Goal: Task Accomplishment & Management: Manage account settings

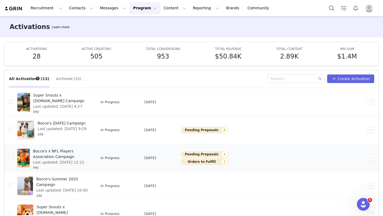
scroll to position [69, 0]
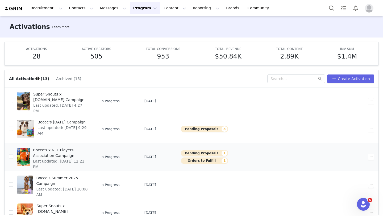
click at [79, 154] on span "Bocce's x NFL Players Association Campaign" at bounding box center [61, 152] width 56 height 11
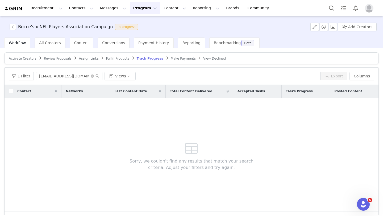
click at [63, 59] on span "Review Proposals" at bounding box center [58, 59] width 28 height 4
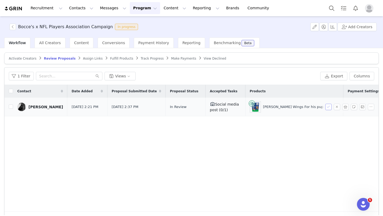
click at [328, 108] on button "button" at bounding box center [328, 107] width 6 height 6
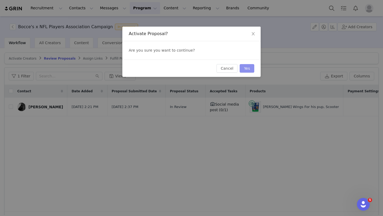
click at [249, 66] on button "Yes" at bounding box center [247, 68] width 15 height 9
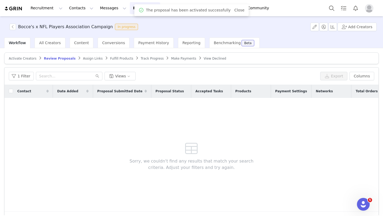
click at [94, 59] on span "Assign Links" at bounding box center [93, 59] width 20 height 4
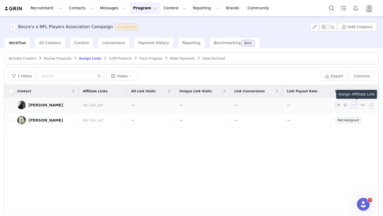
click at [355, 104] on button "button" at bounding box center [354, 105] width 6 height 6
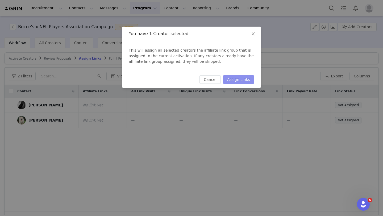
click at [238, 80] on button "Assign Links" at bounding box center [238, 79] width 31 height 9
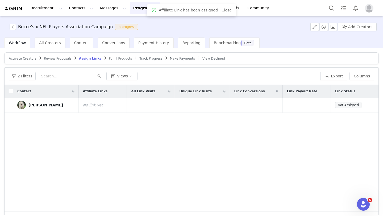
click at [109, 57] on span "Fulfill Products" at bounding box center [120, 59] width 23 height 4
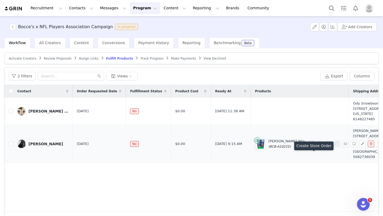
click at [309, 147] on button "button" at bounding box center [311, 144] width 6 height 6
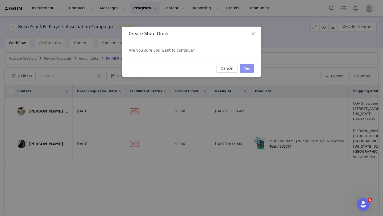
click at [248, 72] on button "Yes" at bounding box center [247, 68] width 15 height 9
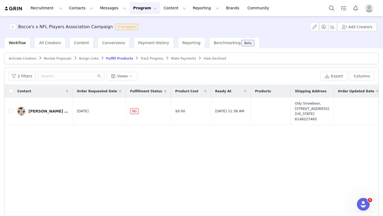
click at [136, 8] on button "Program Program" at bounding box center [145, 8] width 30 height 12
click at [136, 23] on p "Activations" at bounding box center [136, 24] width 20 height 6
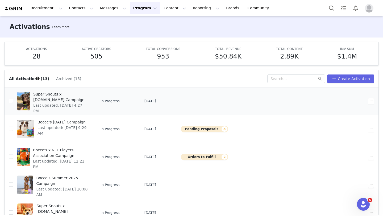
scroll to position [69, 0]
click at [75, 11] on button "Contacts Contacts" at bounding box center [81, 8] width 31 height 12
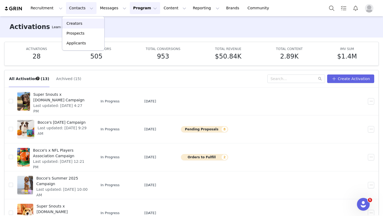
click at [78, 22] on p "Creators" at bounding box center [74, 24] width 16 height 6
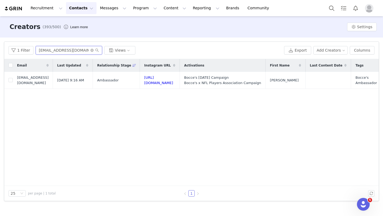
click at [60, 50] on input "[EMAIL_ADDRESS][DOMAIN_NAME]" at bounding box center [69, 50] width 66 height 9
paste input "thelabschipperandoakley"
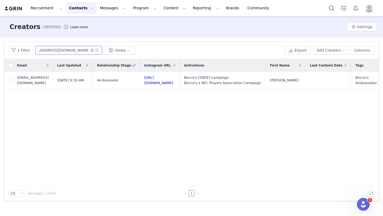
type input "thelabschipperandoakley@gmail.com"
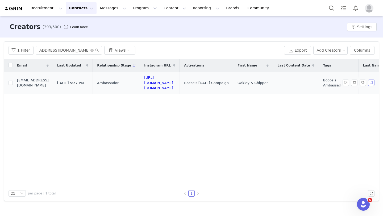
click at [369, 82] on button "button" at bounding box center [371, 82] width 6 height 6
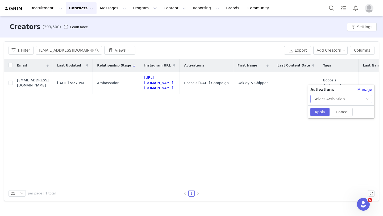
click at [346, 98] on div "Select Activation" at bounding box center [339, 99] width 52 height 8
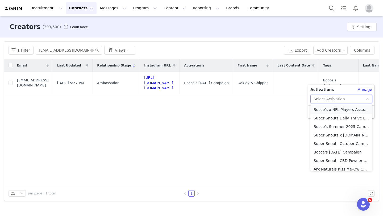
click at [343, 111] on li "Bocce's x NFL Players Association Campaign" at bounding box center [341, 109] width 62 height 9
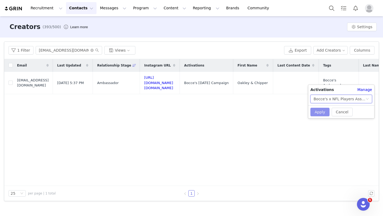
click at [318, 111] on button "Apply" at bounding box center [319, 112] width 19 height 9
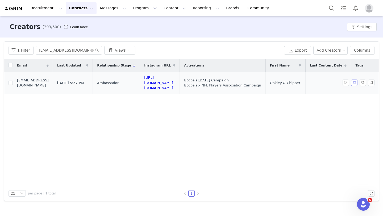
click at [354, 81] on button "button" at bounding box center [354, 82] width 6 height 6
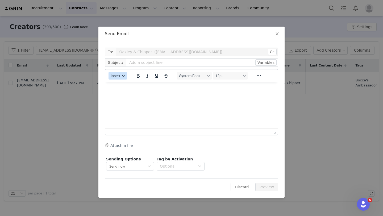
click at [120, 74] on span "Insert" at bounding box center [116, 76] width 10 height 4
click at [124, 86] on div "Insert Template" at bounding box center [137, 85] width 48 height 6
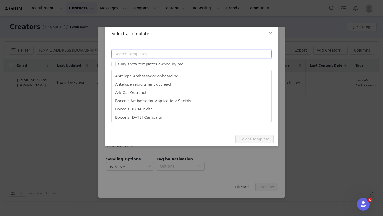
click at [138, 52] on input "text" at bounding box center [191, 54] width 160 height 9
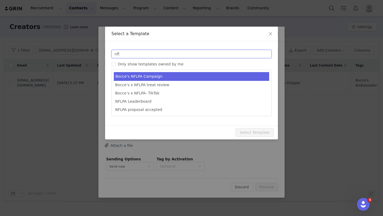
type input "nfl"
click at [161, 73] on li "Bocce's NFLPA Campaign" at bounding box center [191, 76] width 155 height 9
type input "Join the Bocce’s x NFL Players Association Campaign 🏈"
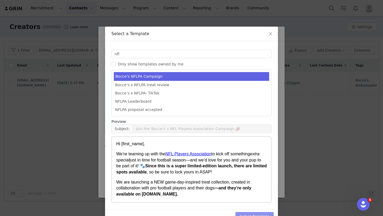
click at [254, 213] on button "Select Template" at bounding box center [254, 216] width 38 height 9
type input "Join the Bocce’s x NFL Players Association Campaign 🏈"
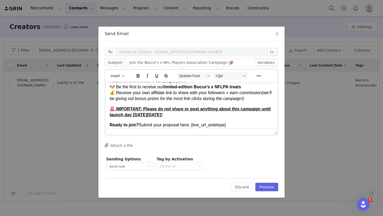
scroll to position [70, 0]
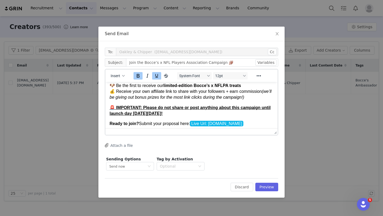
drag, startPoint x: 200, startPoint y: 114, endPoint x: 100, endPoint y: 102, distance: 100.6
click at [105, 102] on html "Hi First Name , We’re teaming up with the NFL Players Association to kick off s…" at bounding box center [191, 109] width 172 height 194
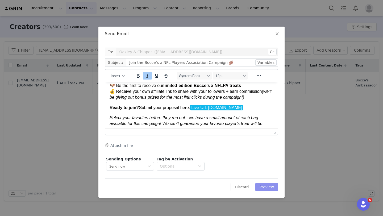
click at [267, 188] on button "Preview" at bounding box center [266, 187] width 23 height 9
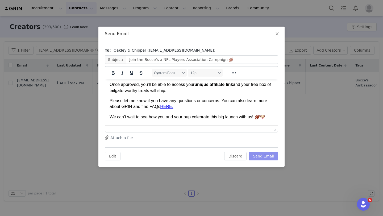
scroll to position [137, 0]
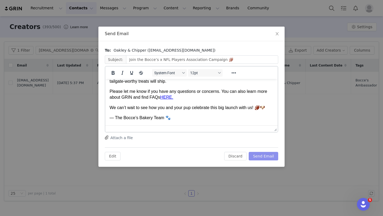
click at [262, 154] on button "Send Email" at bounding box center [264, 156] width 30 height 9
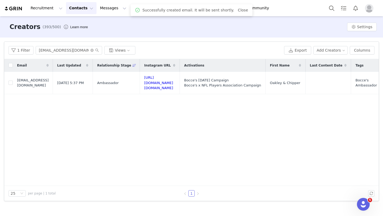
scroll to position [0, 0]
click at [133, 12] on button "Program Program" at bounding box center [145, 8] width 30 height 12
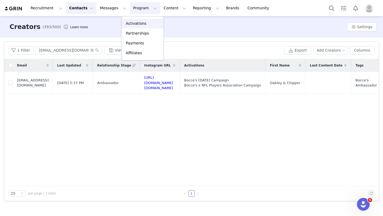
click at [138, 23] on p "Activations" at bounding box center [136, 24] width 20 height 6
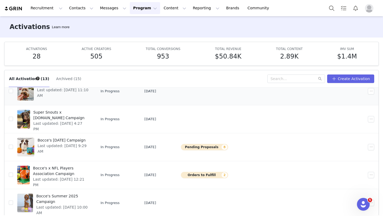
scroll to position [65, 0]
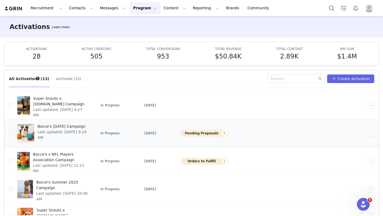
click at [67, 137] on div "Bocce's Halloween 2025 Campaign Last updated: Sep 29, 2025 9:29 AM" at bounding box center [63, 133] width 58 height 21
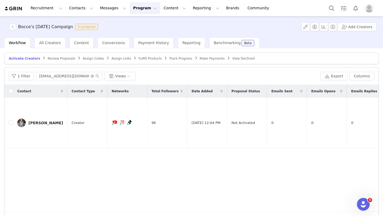
click at [60, 58] on span "Review Proposals" at bounding box center [62, 59] width 28 height 4
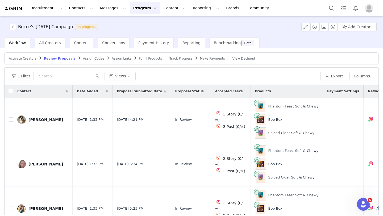
click at [11, 91] on input "checkbox" at bounding box center [11, 91] width 4 height 4
checkbox input "true"
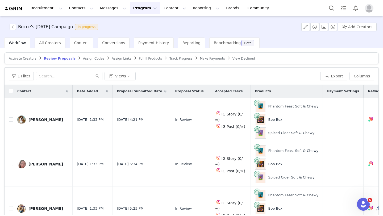
checkbox input "true"
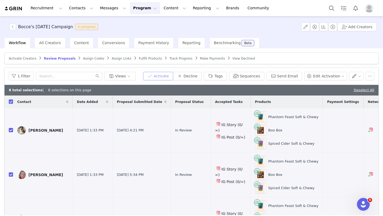
click at [162, 78] on button "Activate" at bounding box center [158, 76] width 30 height 9
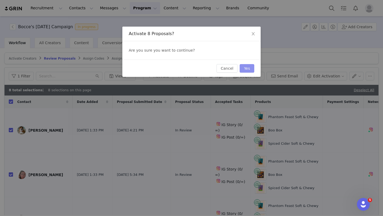
click at [250, 70] on button "Yes" at bounding box center [247, 68] width 15 height 9
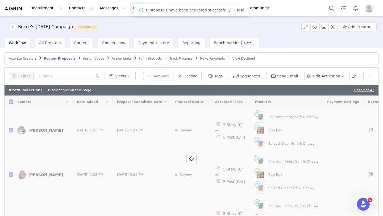
checkbox input "false"
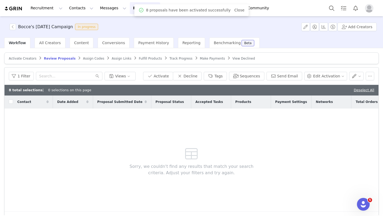
click at [86, 58] on span "Assign Codes" at bounding box center [93, 59] width 21 height 4
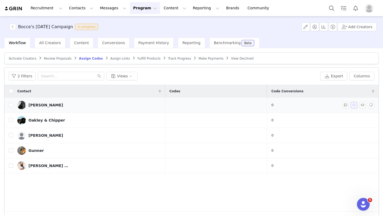
click at [353, 107] on button "button" at bounding box center [354, 105] width 6 height 6
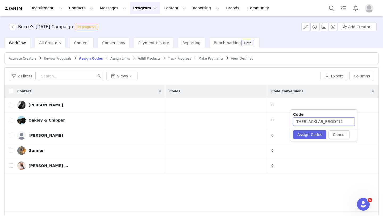
drag, startPoint x: 325, startPoint y: 122, endPoint x: 293, endPoint y: 120, distance: 31.2
click at [293, 120] on input "THEBLACKLAB_BRODY15" at bounding box center [324, 121] width 62 height 9
type input "BRODY15"
click at [310, 135] on button "Assign Codes" at bounding box center [309, 134] width 33 height 9
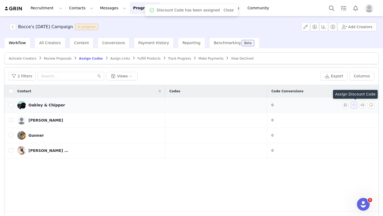
click at [355, 106] on button "button" at bounding box center [354, 105] width 6 height 6
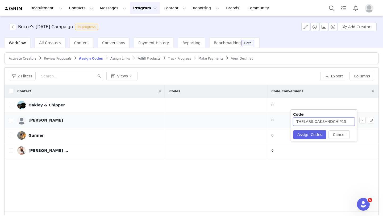
drag, startPoint x: 314, startPoint y: 123, endPoint x: 280, endPoint y: 123, distance: 33.5
click at [280, 123] on body "Recruitment Recruitment Creator Search Curated Lists Landing Pages Web Extensio…" at bounding box center [191, 108] width 383 height 216
type input "OAKSANDCHIP15"
click at [310, 133] on button "Assign Codes" at bounding box center [309, 134] width 33 height 9
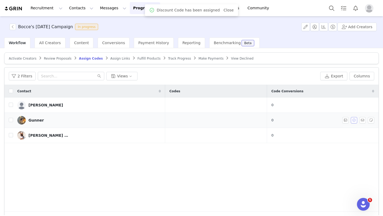
click at [354, 122] on button "button" at bounding box center [354, 120] width 6 height 6
type input "TOPGUNNYY15"
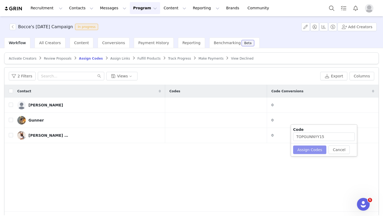
click at [306, 152] on button "Assign Codes" at bounding box center [309, 149] width 33 height 9
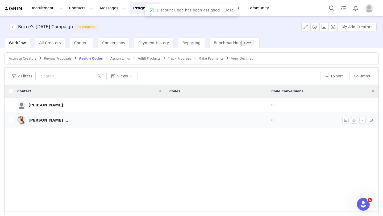
click at [354, 121] on button "button" at bounding box center [354, 120] width 6 height 6
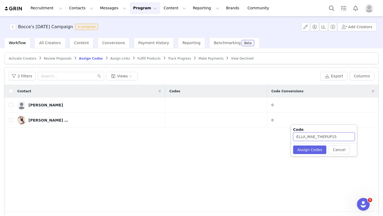
click at [331, 137] on input "ELLA_MAE_THEPUP15" at bounding box center [324, 136] width 62 height 9
click at [306, 137] on input "ELLA_MAE_THEPUP15" at bounding box center [324, 136] width 62 height 9
drag, startPoint x: 329, startPoint y: 137, endPoint x: 313, endPoint y: 137, distance: 16.0
click at [313, 137] on input "ELLAMAE_THEPUP15" at bounding box center [324, 136] width 62 height 9
type input "ELLAMAE15"
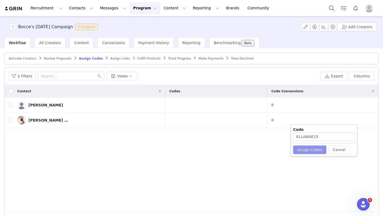
click at [315, 149] on button "Assign Codes" at bounding box center [309, 149] width 33 height 9
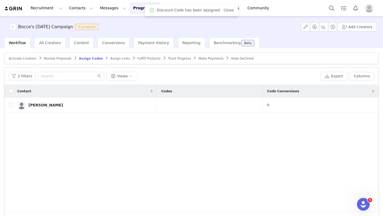
click at [113, 59] on span "Assign Links" at bounding box center [120, 59] width 20 height 4
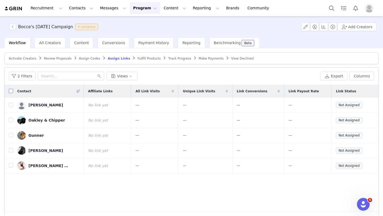
click at [9, 91] on input "checkbox" at bounding box center [11, 91] width 4 height 4
checkbox input "true"
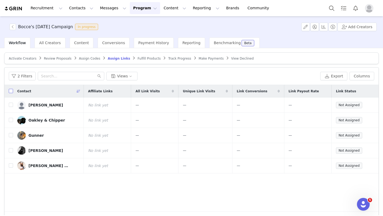
checkbox input "true"
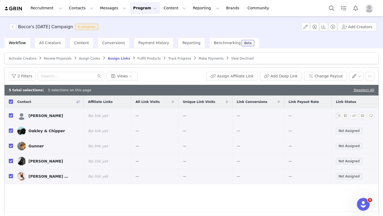
click at [10, 117] on input "checkbox" at bounding box center [11, 115] width 4 height 4
checkbox input "false"
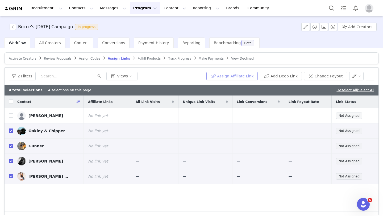
click at [226, 74] on button "Assign Affiliate Link" at bounding box center [231, 76] width 51 height 9
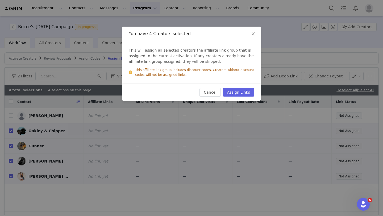
click at [239, 87] on div "Cancel Assign Links" at bounding box center [191, 91] width 138 height 17
click at [239, 91] on button "Assign Links" at bounding box center [238, 92] width 31 height 9
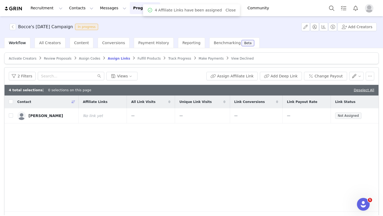
click at [137, 59] on span "Fulfill Products" at bounding box center [148, 59] width 23 height 4
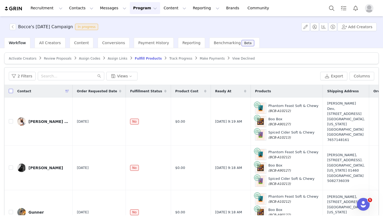
click at [11, 91] on input "checkbox" at bounding box center [11, 91] width 4 height 4
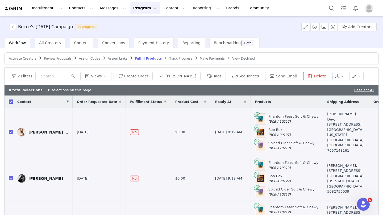
checkbox input "true"
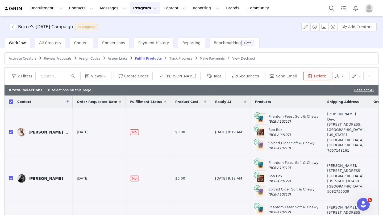
checkbox input "true"
click at [145, 79] on button "Create Order" at bounding box center [133, 76] width 39 height 9
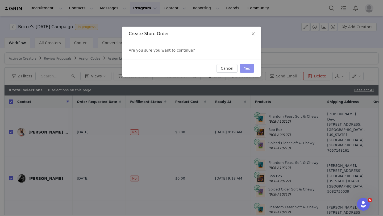
click at [247, 67] on button "Yes" at bounding box center [247, 68] width 15 height 9
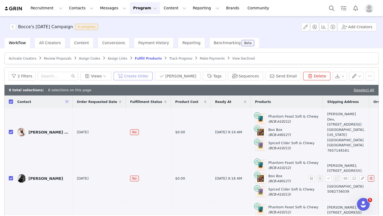
scroll to position [242, 0]
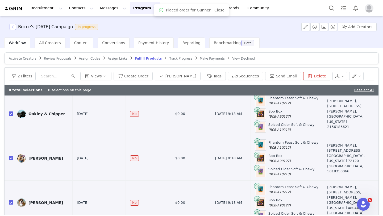
click at [14, 27] on button "button" at bounding box center [13, 27] width 6 height 6
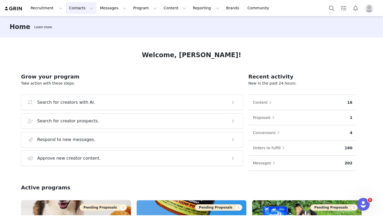
click at [81, 9] on button "Contacts Contacts" at bounding box center [81, 8] width 31 height 12
click at [81, 36] on p "Prospects" at bounding box center [75, 34] width 18 height 6
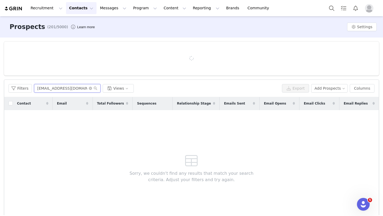
click at [67, 89] on input "[EMAIL_ADDRESS][DOMAIN_NAME]" at bounding box center [67, 88] width 66 height 9
paste input "contactbeantheween"
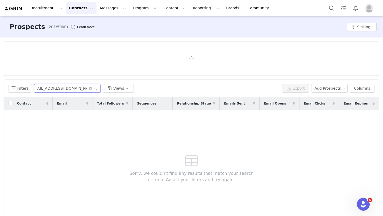
type input "[EMAIL_ADDRESS][DOMAIN_NAME]"
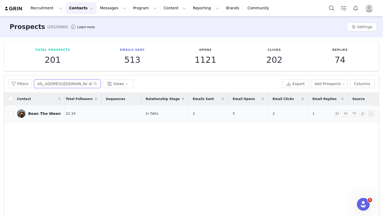
scroll to position [0, 146]
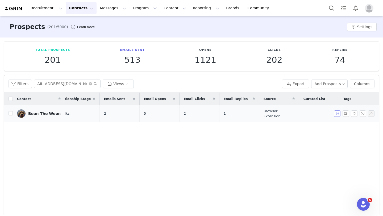
click at [338, 115] on button "button" at bounding box center [337, 113] width 6 height 6
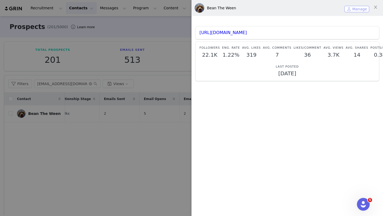
click at [358, 9] on button "Manage" at bounding box center [356, 9] width 25 height 6
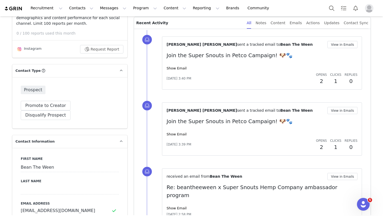
scroll to position [214, 0]
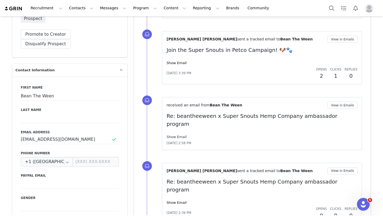
click at [180, 135] on link "Show Email" at bounding box center [176, 137] width 20 height 4
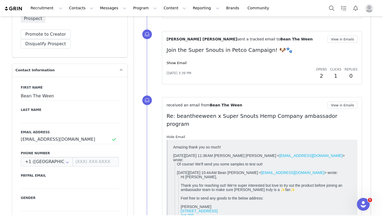
scroll to position [0, 0]
click at [179, 135] on link "Hide Email" at bounding box center [175, 137] width 19 height 4
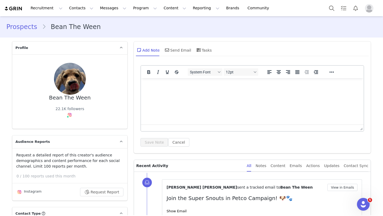
click at [31, 26] on link "Prospects" at bounding box center [24, 27] width 36 height 10
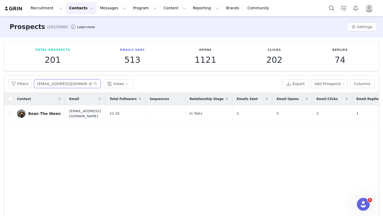
click at [66, 86] on input "[EMAIL_ADDRESS][DOMAIN_NAME]" at bounding box center [67, 83] width 66 height 9
paste input "bearsonberry"
click at [337, 116] on button "button" at bounding box center [337, 113] width 6 height 6
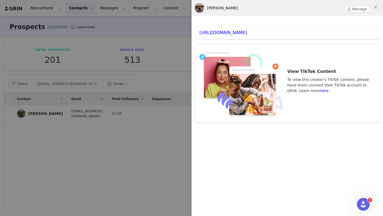
click at [132, 60] on div at bounding box center [191, 108] width 383 height 216
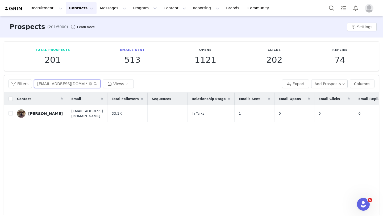
click at [58, 83] on input "[EMAIL_ADDRESS][DOMAIN_NAME]" at bounding box center [67, 83] width 66 height 9
paste input "uthestudmuffin"
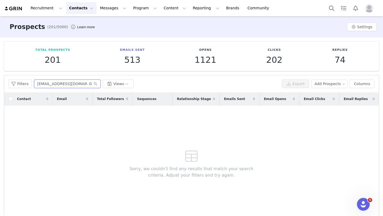
click at [63, 82] on input "[EMAIL_ADDRESS][DOMAIN_NAME]" at bounding box center [67, 83] width 66 height 9
paste input "xandoatmeal"
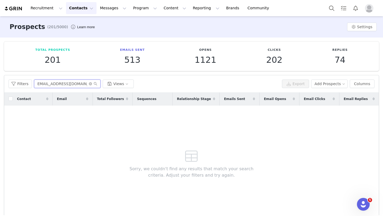
type input "[EMAIL_ADDRESS][DOMAIN_NAME]"
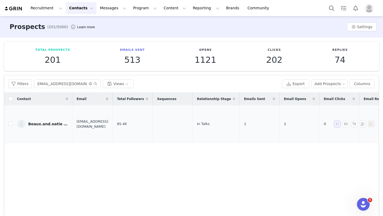
click at [337, 122] on button "button" at bounding box center [337, 124] width 6 height 6
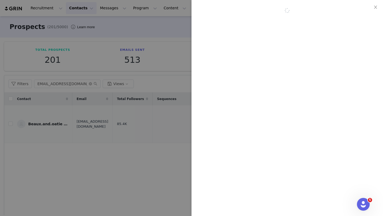
scroll to position [0, 0]
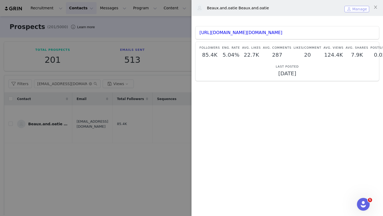
click at [355, 10] on button "Manage" at bounding box center [356, 9] width 25 height 6
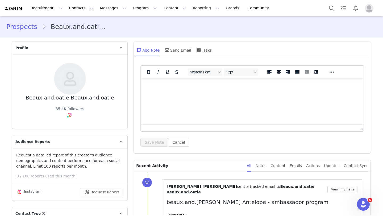
scroll to position [81, 0]
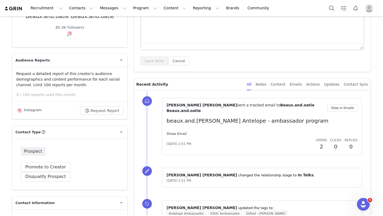
click at [173, 132] on link "Show Email" at bounding box center [176, 134] width 20 height 4
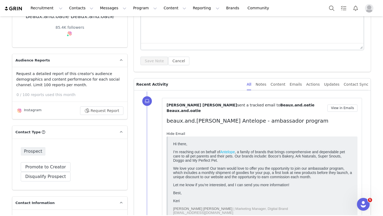
scroll to position [0, 0]
click at [173, 132] on link "Hide Email" at bounding box center [175, 134] width 19 height 4
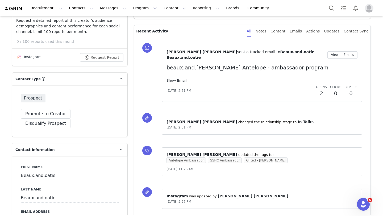
scroll to position [144, 0]
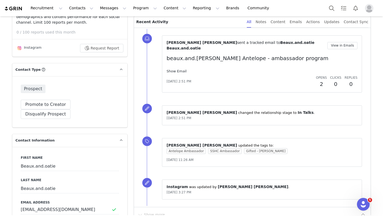
click at [175, 69] on link "Show Email" at bounding box center [176, 71] width 20 height 4
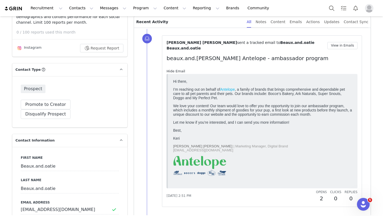
scroll to position [0, 0]
click at [175, 69] on link "Hide Email" at bounding box center [175, 71] width 19 height 4
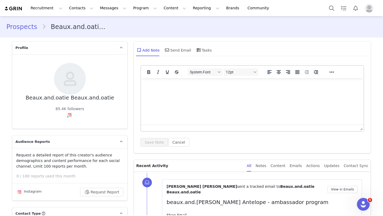
click at [23, 24] on link "Prospects" at bounding box center [24, 27] width 36 height 10
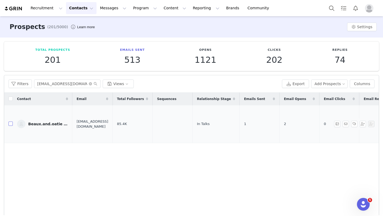
click at [9, 121] on input "checkbox" at bounding box center [11, 123] width 4 height 4
checkbox input "true"
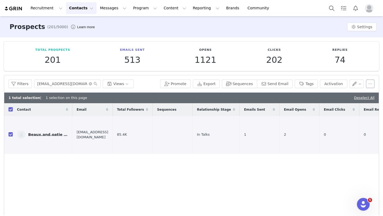
click at [373, 80] on button "button" at bounding box center [370, 83] width 9 height 9
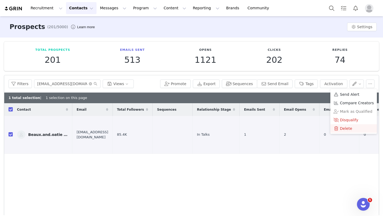
click at [344, 131] on span "Delete" at bounding box center [346, 128] width 12 height 6
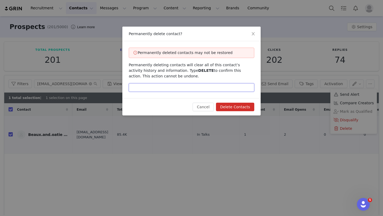
click at [186, 90] on input "text" at bounding box center [191, 87] width 125 height 9
type input "delete"
click at [229, 105] on button "Delete Contacts" at bounding box center [235, 107] width 38 height 9
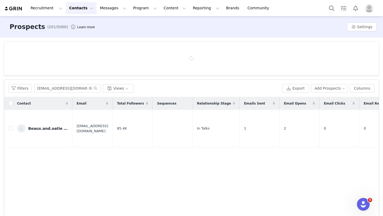
checkbox input "false"
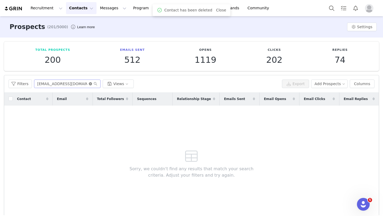
click at [89, 83] on icon "icon: close-circle" at bounding box center [90, 83] width 3 height 3
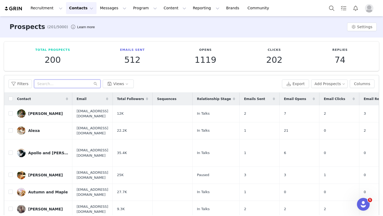
click at [53, 84] on input "text" at bounding box center [67, 83] width 66 height 9
paste input "[EMAIL_ADDRESS][DOMAIN_NAME]"
type input "[EMAIL_ADDRESS][DOMAIN_NAME]"
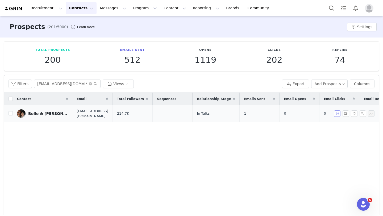
click at [337, 115] on button "button" at bounding box center [337, 113] width 6 height 6
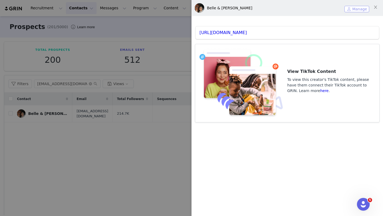
click at [354, 6] on button "Manage" at bounding box center [356, 9] width 25 height 6
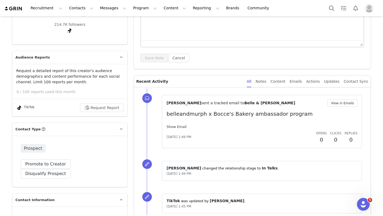
click at [172, 125] on link "Show Email" at bounding box center [176, 127] width 20 height 4
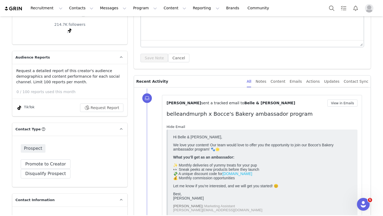
click at [172, 126] on link "Hide Email" at bounding box center [175, 127] width 19 height 4
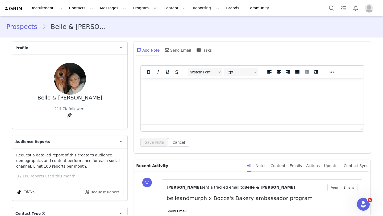
click at [19, 30] on link "Prospects" at bounding box center [24, 27] width 36 height 10
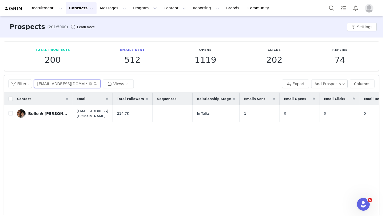
click at [58, 82] on input "[EMAIL_ADDRESS][DOMAIN_NAME]" at bounding box center [67, 83] width 66 height 9
paste input "nji"
type input "Benji"
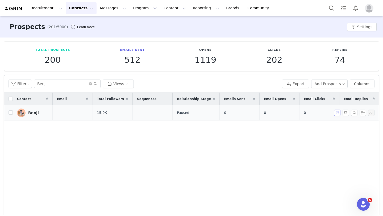
click at [337, 114] on button "button" at bounding box center [337, 113] width 6 height 6
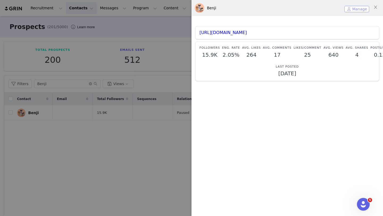
click at [356, 10] on button "Manage" at bounding box center [356, 9] width 25 height 6
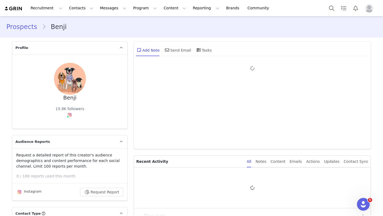
type input "+1 ([GEOGRAPHIC_DATA])"
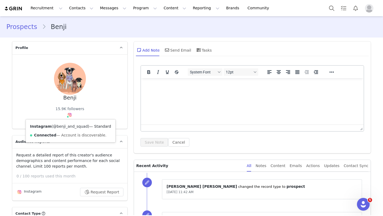
click at [70, 127] on link "@benji_and_squad" at bounding box center [70, 126] width 35 height 4
click at [33, 27] on link "Prospects" at bounding box center [24, 27] width 36 height 10
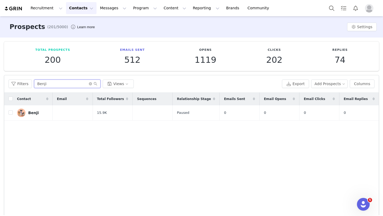
click at [41, 83] on input "Benji" at bounding box center [67, 83] width 66 height 9
paste input "[EMAIL_ADDRESS][DOMAIN_NAME]"
type input "[EMAIL_ADDRESS][DOMAIN_NAME]"
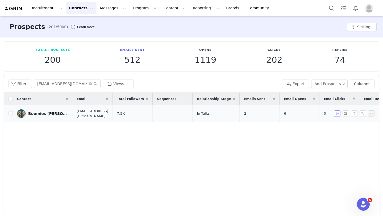
click at [336, 114] on button "button" at bounding box center [337, 113] width 6 height 6
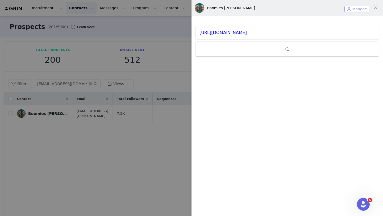
click at [357, 9] on button "Manage" at bounding box center [356, 9] width 25 height 6
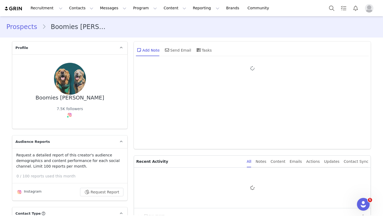
type input "+1 ([GEOGRAPHIC_DATA])"
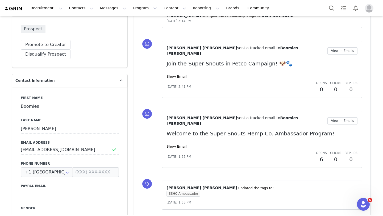
scroll to position [204, 0]
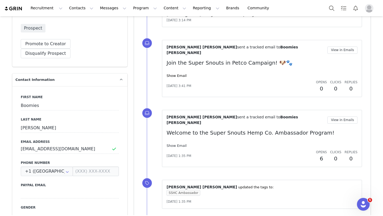
click at [179, 144] on link "Show Email" at bounding box center [176, 146] width 20 height 4
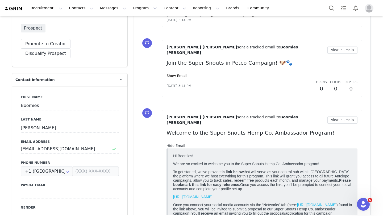
scroll to position [0, 0]
click at [178, 144] on link "Hide Email" at bounding box center [175, 146] width 19 height 4
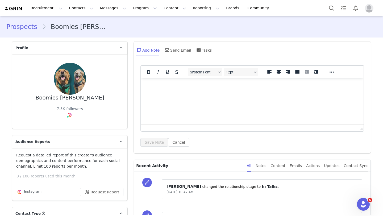
click at [25, 28] on link "Prospects" at bounding box center [24, 27] width 36 height 10
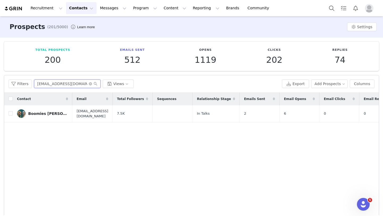
click at [48, 82] on input "[EMAIL_ADDRESS][DOMAIN_NAME]" at bounding box center [67, 83] width 66 height 9
click at [49, 82] on input "[EMAIL_ADDRESS][DOMAIN_NAME]" at bounding box center [67, 83] width 66 height 9
paste input "Ourseattletail"
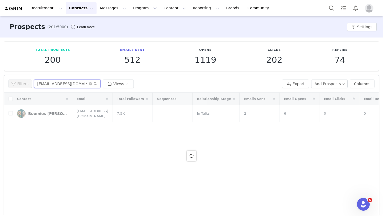
type input "[EMAIL_ADDRESS][DOMAIN_NAME]"
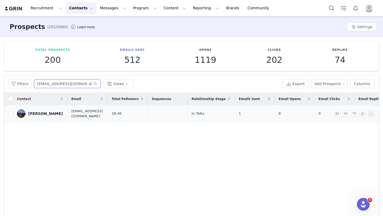
scroll to position [0, 132]
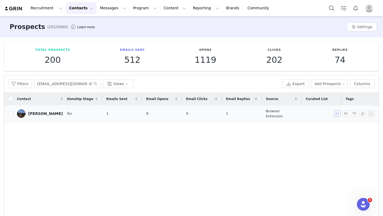
click at [339, 114] on button "button" at bounding box center [337, 113] width 6 height 6
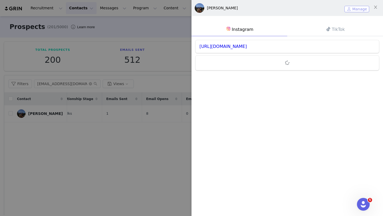
click at [353, 7] on button "Manage" at bounding box center [356, 9] width 25 height 6
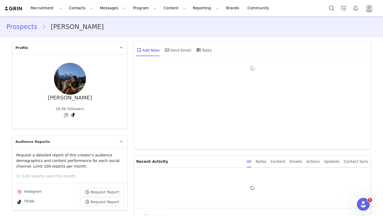
type input "+1 ([GEOGRAPHIC_DATA])"
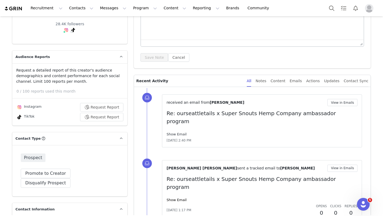
click at [178, 132] on link "Show Email" at bounding box center [176, 134] width 20 height 4
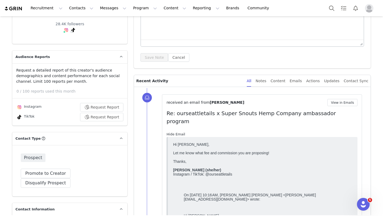
click at [177, 132] on link "Hide Email" at bounding box center [175, 134] width 19 height 4
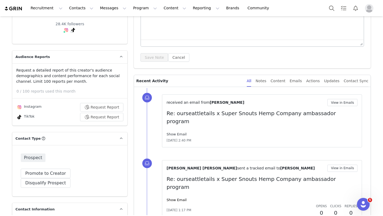
click at [177, 132] on link "Show Email" at bounding box center [176, 134] width 20 height 4
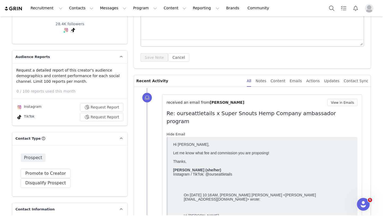
click at [177, 132] on link "Hide Email" at bounding box center [175, 134] width 19 height 4
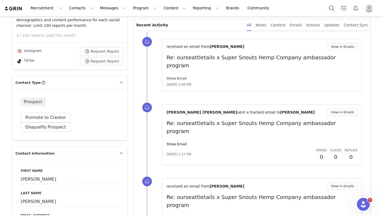
scroll to position [141, 0]
click at [177, 142] on link "Show Email" at bounding box center [176, 144] width 20 height 4
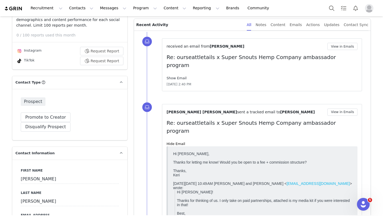
scroll to position [0, 0]
click at [177, 142] on link "Hide Email" at bounding box center [175, 144] width 19 height 4
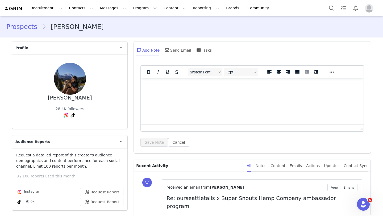
click at [31, 32] on div "Prospects [PERSON_NAME]" at bounding box center [191, 27] width 383 height 18
click at [29, 29] on link "Prospects" at bounding box center [24, 27] width 36 height 10
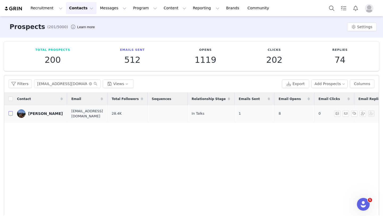
click at [10, 112] on input "checkbox" at bounding box center [11, 113] width 4 height 4
checkbox input "true"
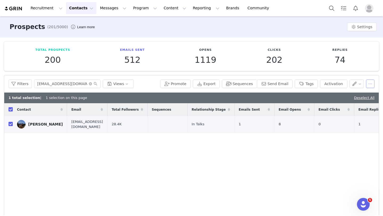
click at [371, 84] on button "button" at bounding box center [370, 83] width 9 height 9
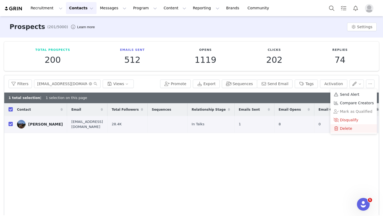
click at [347, 126] on span "Delete" at bounding box center [346, 128] width 12 height 6
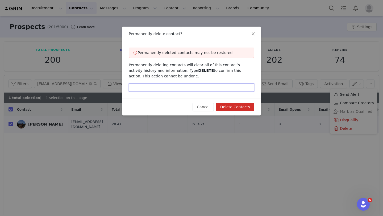
click at [219, 85] on input "text" at bounding box center [191, 87] width 125 height 9
type input "delete"
click at [241, 107] on button "Delete Contacts" at bounding box center [235, 107] width 38 height 9
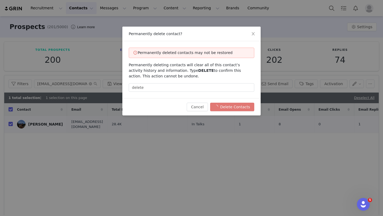
checkbox input "false"
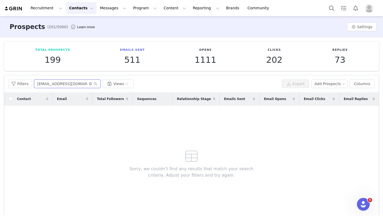
click at [54, 83] on input "[EMAIL_ADDRESS][DOMAIN_NAME]" at bounding box center [67, 83] width 66 height 9
paste input "brittandwince"
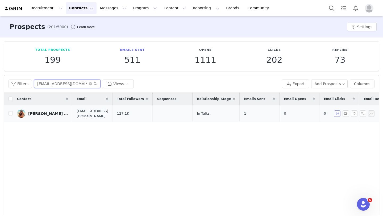
type input "[EMAIL_ADDRESS][DOMAIN_NAME]"
click at [336, 114] on button "button" at bounding box center [337, 113] width 6 height 6
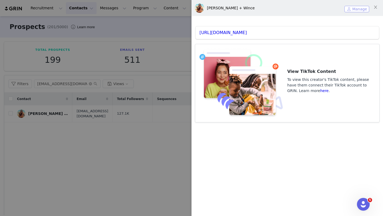
click at [355, 9] on button "Manage" at bounding box center [356, 9] width 25 height 6
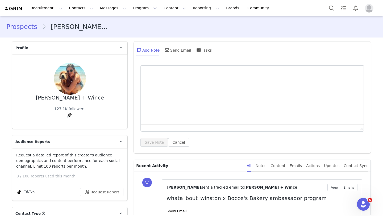
type input "+1 ([GEOGRAPHIC_DATA])"
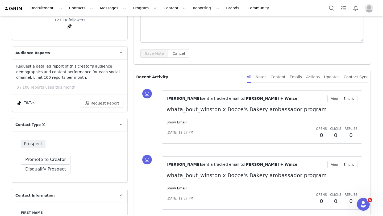
click at [180, 121] on link "Show Email" at bounding box center [176, 122] width 20 height 4
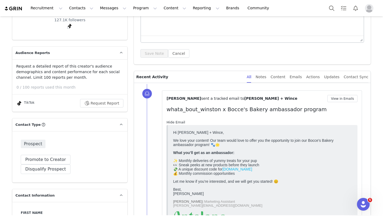
scroll to position [0, 0]
click at [180, 122] on link "Hide Email" at bounding box center [175, 122] width 19 height 4
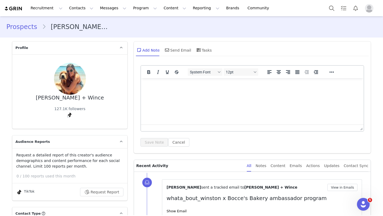
click at [29, 21] on div "Prospects [PERSON_NAME] + Wince" at bounding box center [191, 27] width 383 height 18
click at [28, 25] on link "Prospects" at bounding box center [24, 27] width 36 height 10
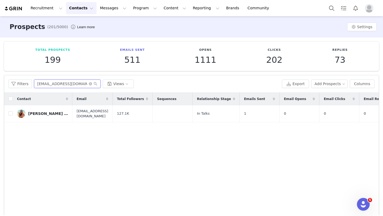
click at [64, 83] on input "[EMAIL_ADDRESS][DOMAIN_NAME]" at bounding box center [67, 83] width 66 height 9
paste input "lildoodbrooks"
type input "[EMAIL_ADDRESS][DOMAIN_NAME]"
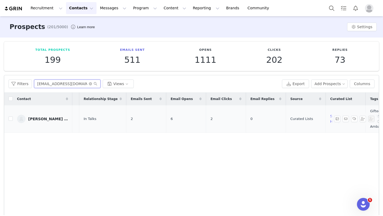
scroll to position [0, 145]
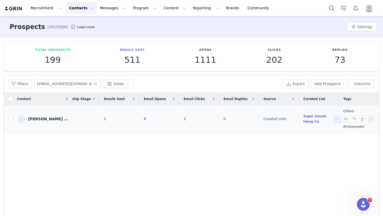
click at [336, 117] on button "button" at bounding box center [337, 119] width 6 height 6
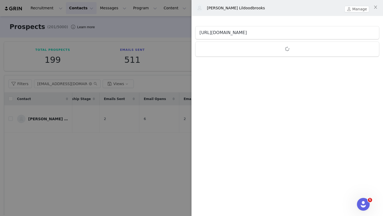
click at [247, 33] on link "[URL][DOMAIN_NAME]" at bounding box center [222, 32] width 47 height 5
click at [357, 9] on button "Manage" at bounding box center [356, 9] width 25 height 6
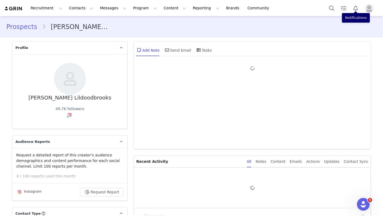
type input "+1 ([GEOGRAPHIC_DATA])"
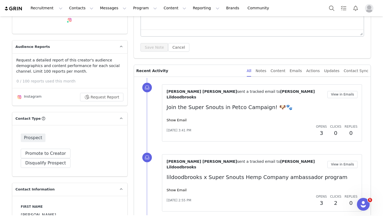
scroll to position [157, 0]
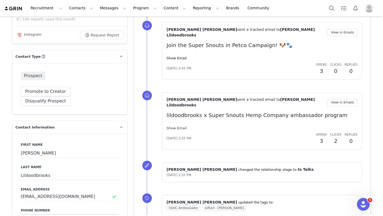
click at [171, 126] on link "Show Email" at bounding box center [176, 128] width 20 height 4
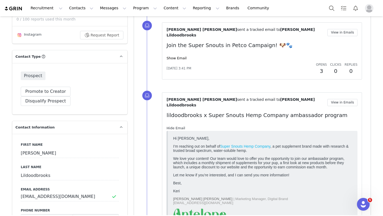
scroll to position [0, 0]
click at [172, 126] on link "Hide Email" at bounding box center [175, 128] width 19 height 4
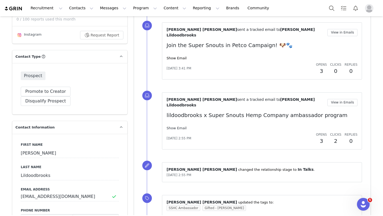
click at [172, 126] on link "Show Email" at bounding box center [176, 128] width 20 height 4
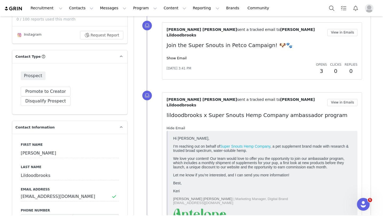
click at [172, 126] on link "Hide Email" at bounding box center [175, 128] width 19 height 4
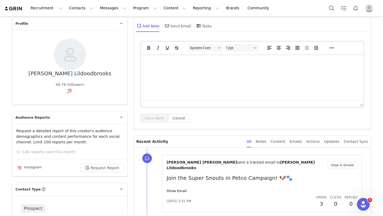
scroll to position [49, 0]
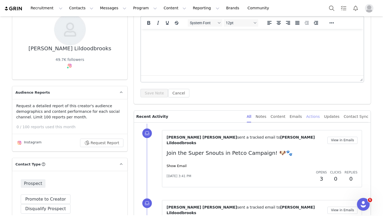
click at [316, 115] on div "Actions" at bounding box center [313, 117] width 14 height 12
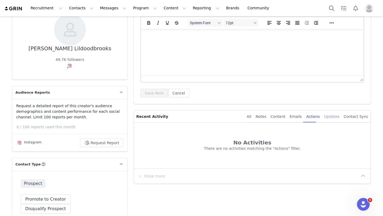
click at [338, 113] on div "Updates" at bounding box center [331, 117] width 15 height 12
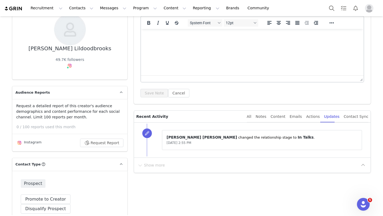
click at [293, 116] on div "All Notes Content Emails Actions Updates Contact Sync" at bounding box center [307, 117] width 121 height 12
click at [284, 116] on div "Content" at bounding box center [277, 117] width 15 height 12
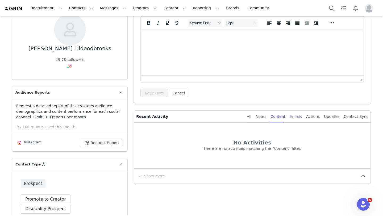
click at [298, 116] on div "Emails" at bounding box center [295, 117] width 12 height 12
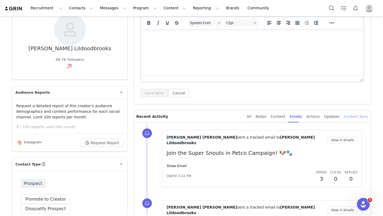
click at [354, 114] on div "Contact Sync" at bounding box center [355, 117] width 25 height 12
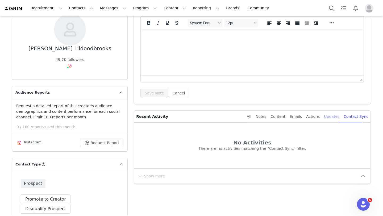
click at [335, 114] on div "Updates" at bounding box center [331, 117] width 15 height 12
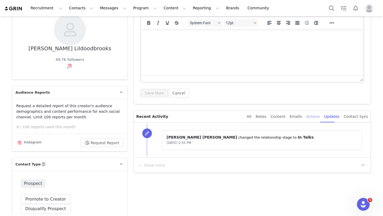
click at [317, 116] on div "Actions" at bounding box center [313, 117] width 14 height 12
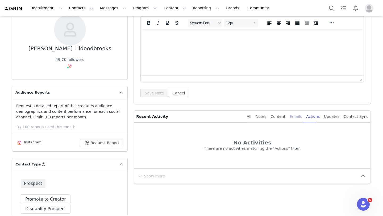
click at [300, 117] on div "Emails" at bounding box center [295, 117] width 12 height 12
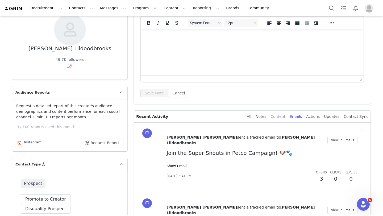
click at [285, 114] on div "Content" at bounding box center [277, 117] width 15 height 12
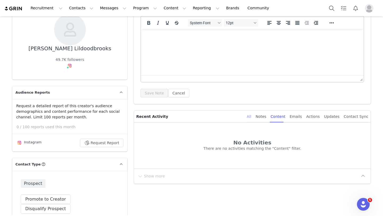
click at [251, 117] on div "All" at bounding box center [249, 117] width 5 height 12
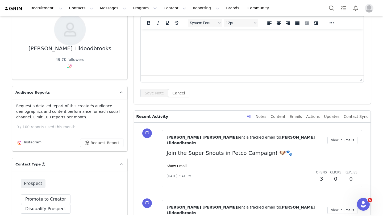
scroll to position [0, 0]
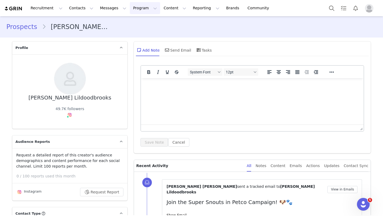
click at [130, 6] on button "Program Program" at bounding box center [145, 8] width 30 height 12
click at [135, 21] on p "Activations" at bounding box center [136, 24] width 20 height 6
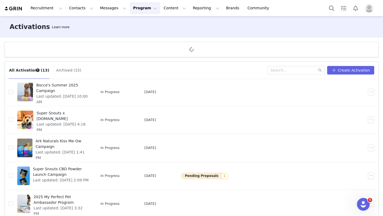
scroll to position [156, 0]
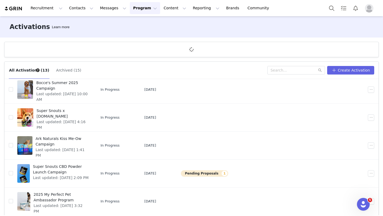
click at [59, 70] on button "Archived (15)" at bounding box center [69, 70] width 26 height 9
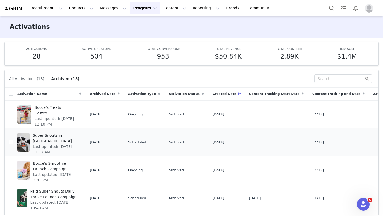
click at [72, 144] on span "Last updated: [DATE] 11:17 AM" at bounding box center [55, 149] width 45 height 11
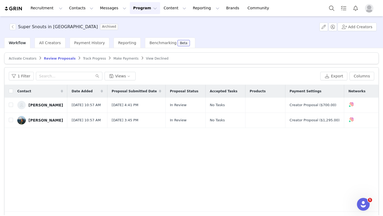
click at [91, 58] on span "Track Progress" at bounding box center [94, 59] width 23 height 4
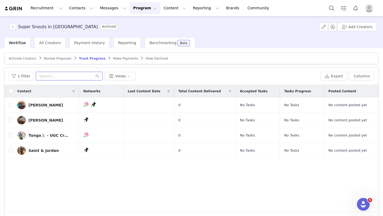
click at [48, 77] on input "text" at bounding box center [69, 76] width 66 height 9
paste input "[EMAIL_ADDRESS][DOMAIN_NAME]"
type input "[EMAIL_ADDRESS][DOMAIN_NAME]"
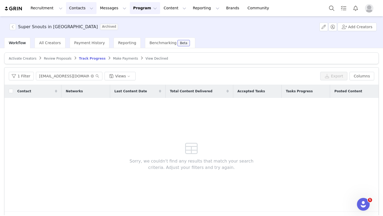
click at [78, 8] on button "Contacts Contacts" at bounding box center [81, 8] width 31 height 12
click at [76, 32] on p "Prospects" at bounding box center [75, 34] width 18 height 6
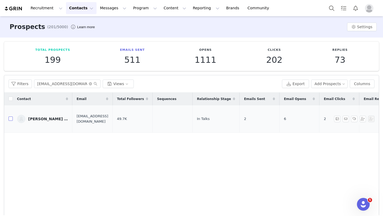
click at [11, 116] on input "checkbox" at bounding box center [11, 118] width 4 height 4
checkbox input "true"
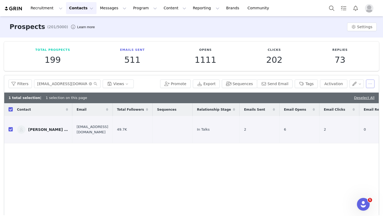
click at [369, 85] on button "button" at bounding box center [370, 83] width 9 height 9
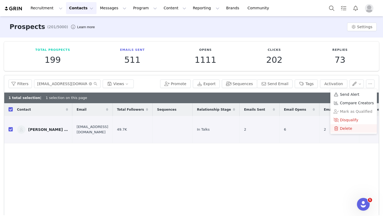
click at [347, 126] on span "Delete" at bounding box center [346, 128] width 12 height 6
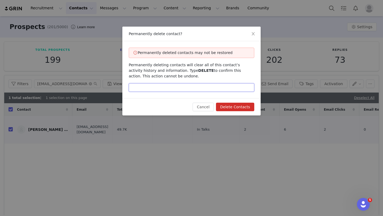
click at [195, 86] on input "text" at bounding box center [191, 87] width 125 height 9
type input "delete"
click at [232, 105] on button "Delete Contacts" at bounding box center [235, 107] width 38 height 9
checkbox input "false"
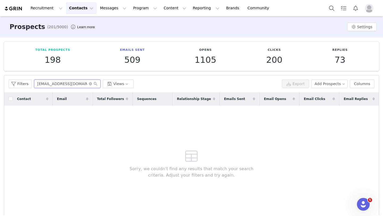
click at [66, 86] on input "[EMAIL_ADDRESS][DOMAIN_NAME]" at bounding box center [67, 83] width 66 height 9
paste input "Brownie"
type input "Brownie"
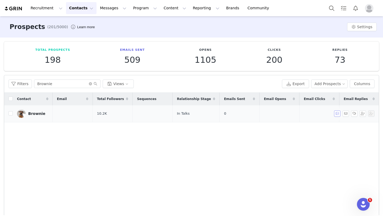
click at [338, 114] on button "button" at bounding box center [337, 113] width 6 height 6
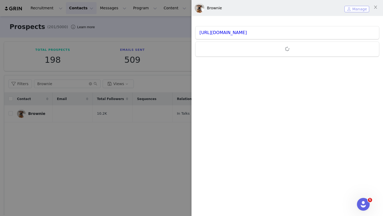
click at [355, 8] on button "Manage" at bounding box center [356, 9] width 25 height 6
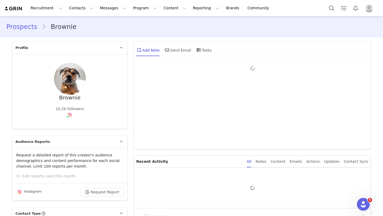
type input "+1 ([GEOGRAPHIC_DATA])"
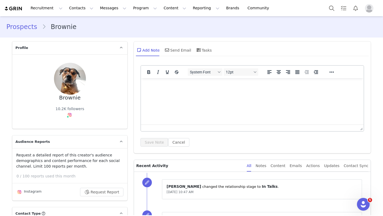
click at [30, 25] on link "Prospects" at bounding box center [24, 27] width 36 height 10
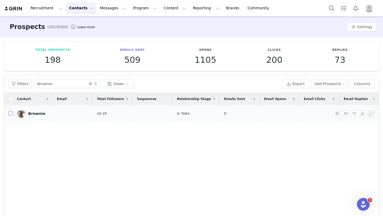
click at [11, 112] on input "checkbox" at bounding box center [11, 113] width 4 height 4
checkbox input "true"
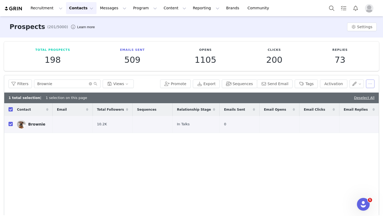
click at [373, 85] on button "button" at bounding box center [370, 83] width 9 height 9
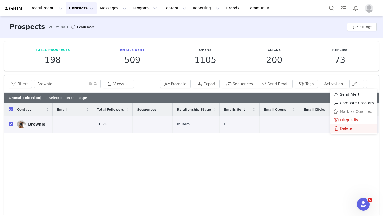
click at [334, 127] on span at bounding box center [335, 128] width 5 height 6
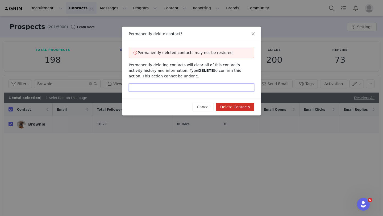
click at [167, 87] on input "text" at bounding box center [191, 87] width 125 height 9
type input "delete"
click at [240, 107] on button "Delete Contacts" at bounding box center [235, 107] width 38 height 9
checkbox input "false"
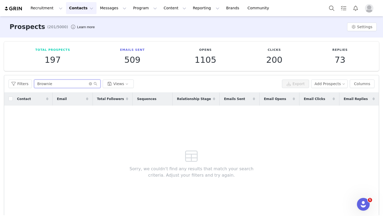
click at [47, 83] on input "Brownie" at bounding box center [67, 83] width 66 height 9
paste input "[EMAIL_ADDRESS][DOMAIN_NAME]"
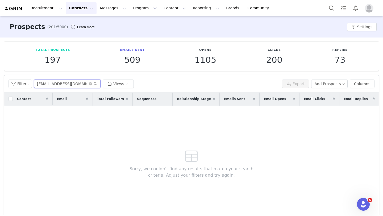
type input "[EMAIL_ADDRESS][DOMAIN_NAME]"
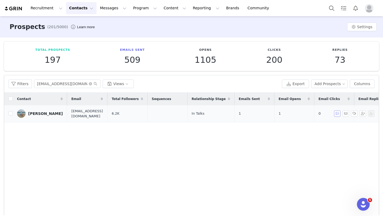
click at [337, 114] on button "button" at bounding box center [337, 113] width 6 height 6
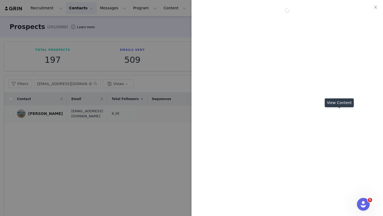
scroll to position [0, 0]
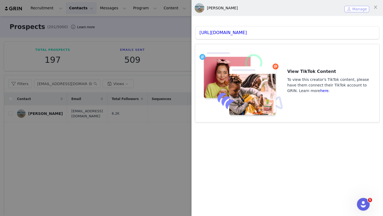
click at [353, 9] on button "Manage" at bounding box center [356, 9] width 25 height 6
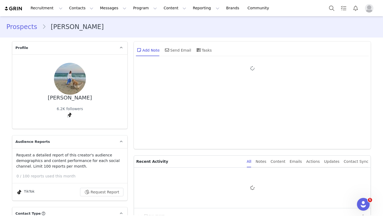
type input "+1 ([GEOGRAPHIC_DATA])"
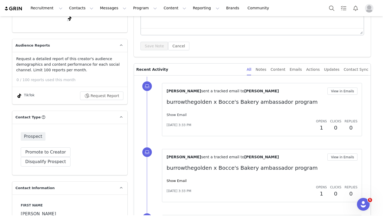
click at [178, 115] on link "Show Email" at bounding box center [176, 115] width 20 height 4
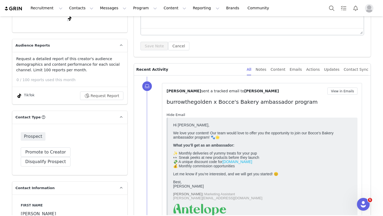
click at [178, 115] on link "Hide Email" at bounding box center [175, 115] width 19 height 4
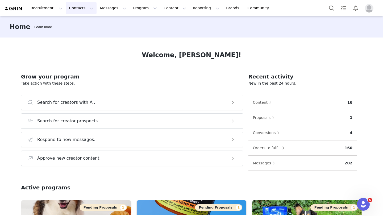
click at [82, 10] on button "Contacts Contacts" at bounding box center [81, 8] width 31 height 12
click at [77, 31] on p "Prospects" at bounding box center [75, 34] width 18 height 6
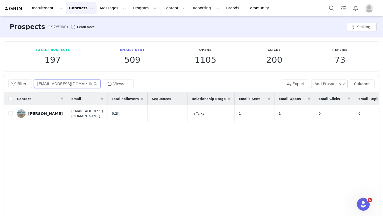
click at [70, 83] on input "[EMAIL_ADDRESS][DOMAIN_NAME]" at bounding box center [67, 83] width 66 height 9
paste input "cmtank"
type input "[EMAIL_ADDRESS][DOMAIN_NAME]"
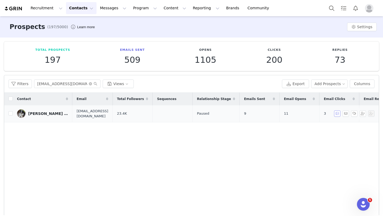
click at [336, 114] on button "button" at bounding box center [337, 113] width 6 height 6
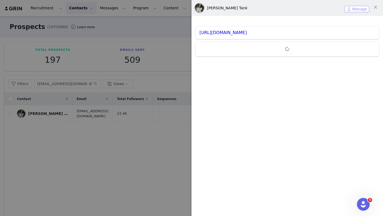
click at [351, 10] on button "Manage" at bounding box center [356, 9] width 25 height 6
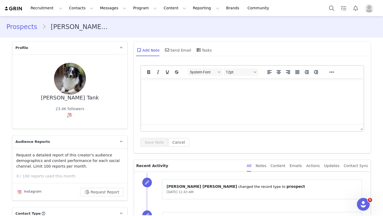
scroll to position [192, 0]
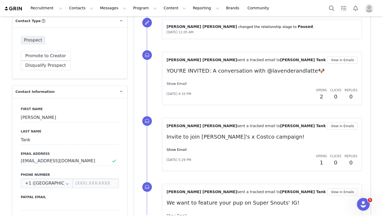
click at [180, 84] on link "Show Email" at bounding box center [176, 84] width 20 height 4
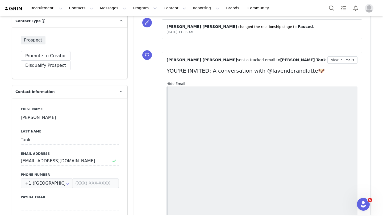
scroll to position [0, 0]
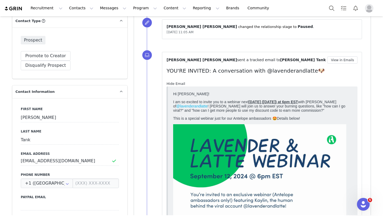
click at [180, 84] on link "Hide Email" at bounding box center [175, 84] width 19 height 4
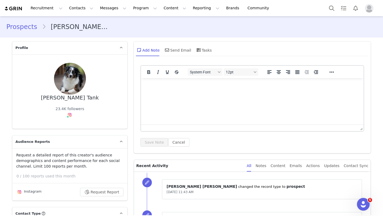
click at [24, 26] on link "Prospects" at bounding box center [24, 27] width 36 height 10
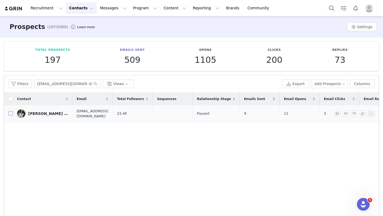
click at [12, 113] on input "checkbox" at bounding box center [11, 113] width 4 height 4
checkbox input "true"
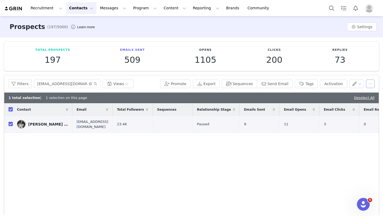
click at [371, 85] on button "button" at bounding box center [370, 83] width 9 height 9
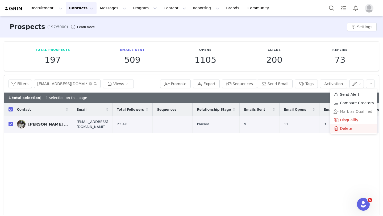
click at [345, 125] on li "Delete" at bounding box center [353, 128] width 47 height 9
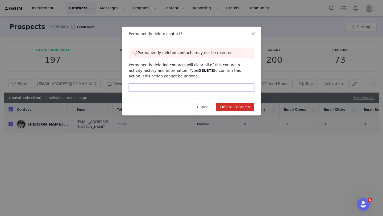
click at [199, 90] on input "text" at bounding box center [191, 87] width 125 height 9
type input "delete"
click at [241, 106] on button "Delete Contacts" at bounding box center [235, 107] width 38 height 9
checkbox input "false"
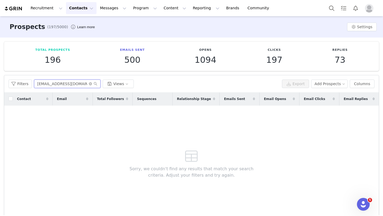
click at [55, 86] on input "[EMAIL_ADDRESS][DOMAIN_NAME]" at bounding box center [67, 83] width 66 height 9
click at [55, 85] on input "[EMAIL_ADDRESS][DOMAIN_NAME]" at bounding box center [67, 83] width 66 height 9
paste input "ometandcarm"
type input "[EMAIL_ADDRESS][DOMAIN_NAME]"
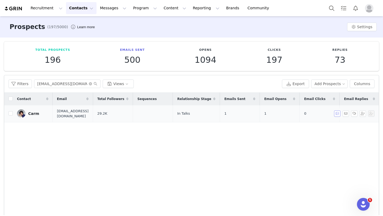
click at [335, 115] on button "button" at bounding box center [337, 113] width 6 height 6
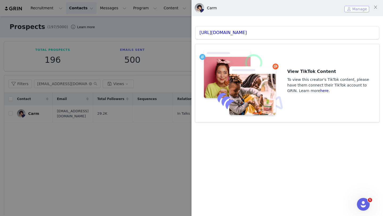
click at [355, 10] on button "Manage" at bounding box center [356, 9] width 25 height 6
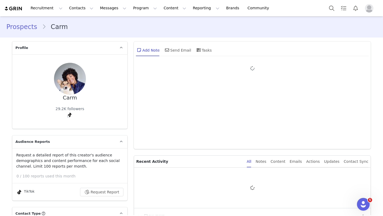
type input "+1 ([GEOGRAPHIC_DATA])"
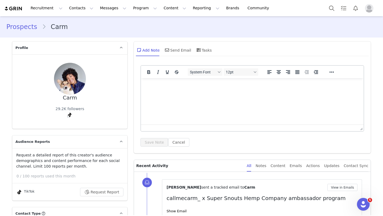
click at [17, 24] on link "Prospects" at bounding box center [24, 27] width 36 height 10
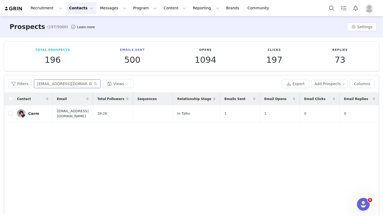
click at [59, 84] on input "[EMAIL_ADDRESS][DOMAIN_NAME]" at bounding box center [67, 83] width 66 height 9
paste input "anushaaak.98"
type input "[EMAIL_ADDRESS][DOMAIN_NAME]"
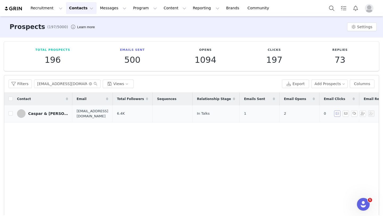
click at [336, 114] on button "button" at bounding box center [337, 113] width 6 height 6
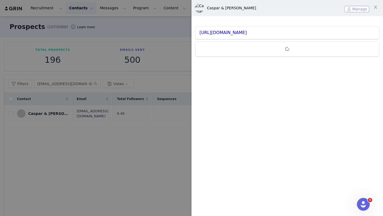
click at [356, 12] on button "Manage" at bounding box center [356, 9] width 25 height 6
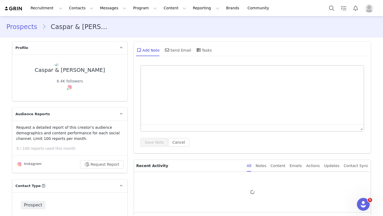
type input "+1 ([GEOGRAPHIC_DATA])"
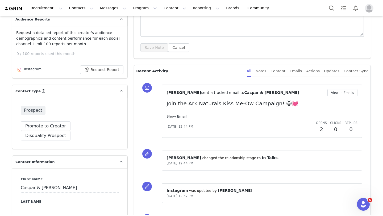
click at [176, 115] on link "Show Email" at bounding box center [176, 116] width 20 height 4
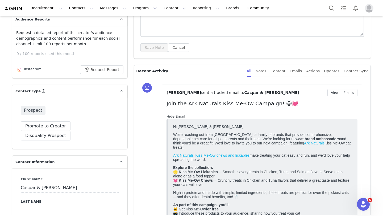
click at [176, 115] on link "Hide Email" at bounding box center [175, 116] width 19 height 4
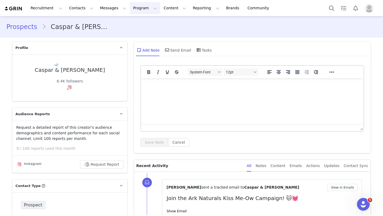
click at [135, 9] on button "Program Program" at bounding box center [145, 8] width 30 height 12
click at [137, 22] on p "Activations" at bounding box center [136, 24] width 20 height 6
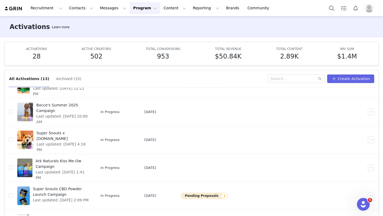
scroll to position [156, 0]
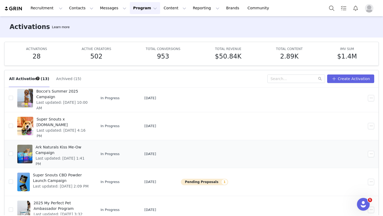
click at [92, 152] on link "Ark Naturals Kiss Me-Ow Campaign Last updated: Sep 17, 2025 1:41 PM" at bounding box center [54, 153] width 75 height 21
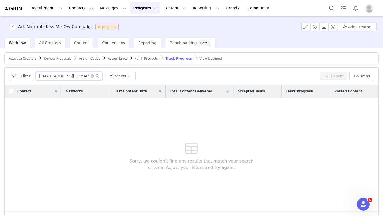
click at [57, 77] on input "kneadybiscuit@gmail.com" at bounding box center [69, 76] width 66 height 9
paste input "anushaaak.98"
type input "[EMAIL_ADDRESS][DOMAIN_NAME]"
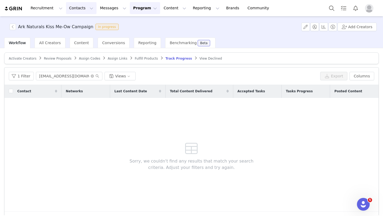
click at [69, 10] on button "Contacts Contacts" at bounding box center [81, 8] width 31 height 12
click at [72, 33] on p "Prospects" at bounding box center [75, 34] width 18 height 6
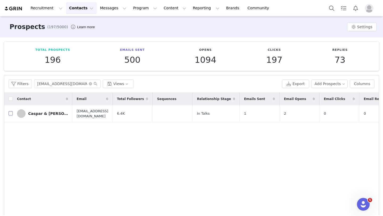
click at [10, 113] on input "checkbox" at bounding box center [11, 113] width 4 height 4
checkbox input "true"
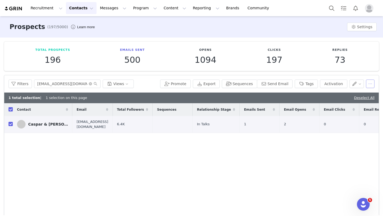
click at [370, 79] on button "button" at bounding box center [370, 83] width 9 height 9
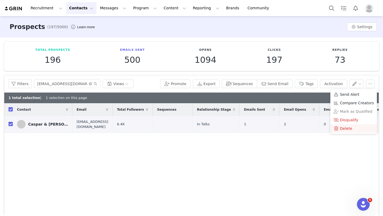
click at [338, 127] on span at bounding box center [335, 128] width 5 height 6
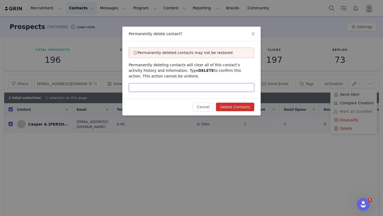
click at [180, 89] on input "text" at bounding box center [191, 87] width 125 height 9
type input "delete"
click at [246, 108] on button "Delete Contacts" at bounding box center [235, 107] width 38 height 9
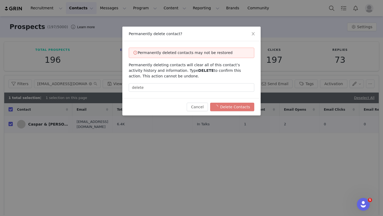
checkbox input "false"
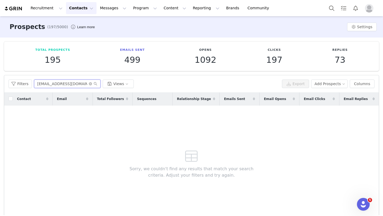
click at [58, 83] on input "[EMAIL_ADDRESS][DOMAIN_NAME]" at bounding box center [67, 83] width 66 height 9
paste input "Charliethebernesedog"
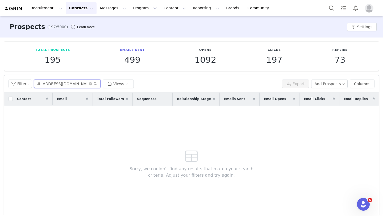
type input "[EMAIL_ADDRESS][DOMAIN_NAME]"
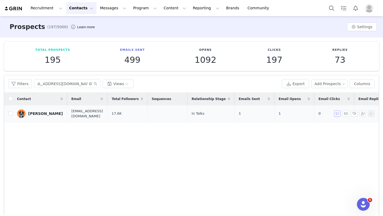
click at [335, 115] on button "button" at bounding box center [337, 113] width 6 height 6
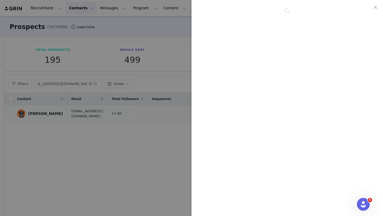
scroll to position [0, 0]
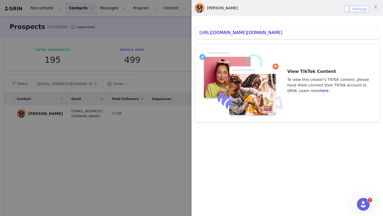
click at [356, 11] on button "Manage" at bounding box center [356, 9] width 25 height 6
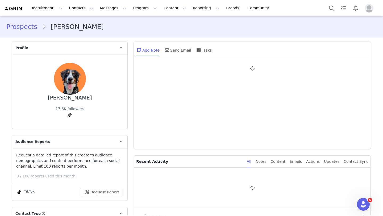
type input "+1 ([GEOGRAPHIC_DATA])"
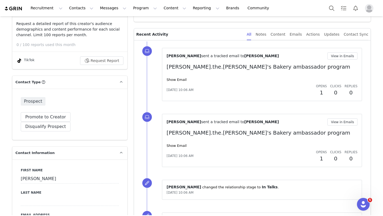
scroll to position [146, 0]
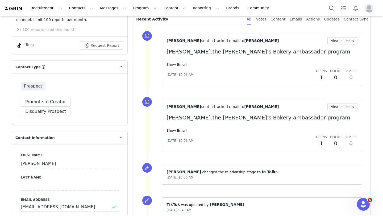
click at [173, 63] on link "Show Email" at bounding box center [176, 64] width 20 height 4
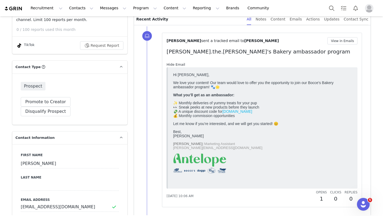
scroll to position [0, 0]
click at [173, 63] on link "Hide Email" at bounding box center [175, 64] width 19 height 4
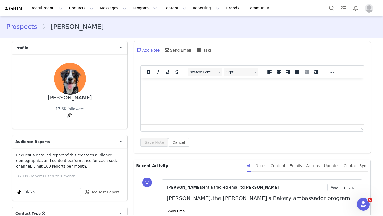
click at [28, 27] on link "Prospects" at bounding box center [24, 27] width 36 height 10
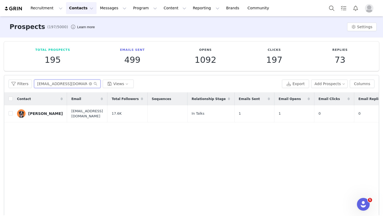
click at [57, 82] on input "[EMAIL_ADDRESS][DOMAIN_NAME]" at bounding box center [67, 83] width 66 height 9
paste input "goldenboycharleston"
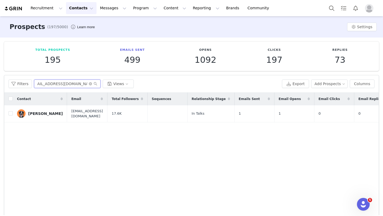
type input "[EMAIL_ADDRESS][DOMAIN_NAME]"
click at [338, 114] on button "button" at bounding box center [337, 113] width 6 height 6
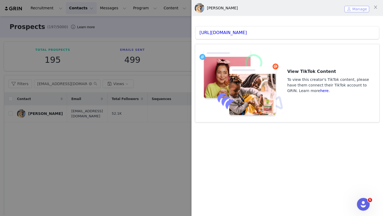
click at [355, 10] on button "Manage" at bounding box center [356, 9] width 25 height 6
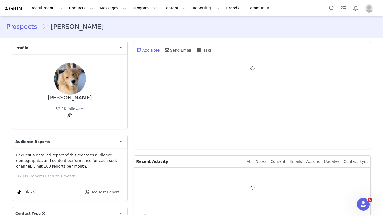
type input "+1 ([GEOGRAPHIC_DATA])"
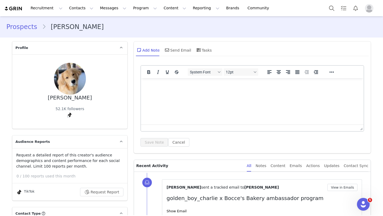
click at [32, 26] on link "Prospects" at bounding box center [24, 27] width 36 height 10
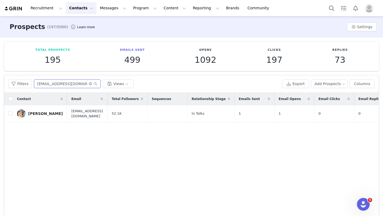
click at [58, 86] on input "[EMAIL_ADDRESS][DOMAIN_NAME]" at bounding box center [67, 83] width 66 height 9
paste input "vivienne@thedogagency"
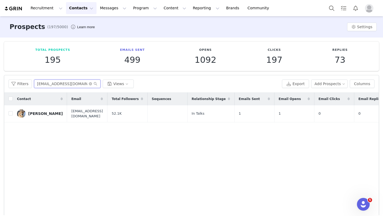
type input "[EMAIL_ADDRESS][DOMAIN_NAME]"
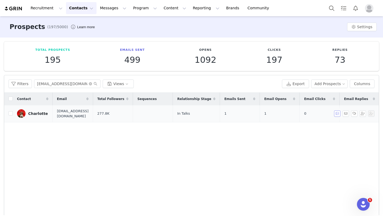
click at [339, 111] on button "button" at bounding box center [337, 113] width 6 height 6
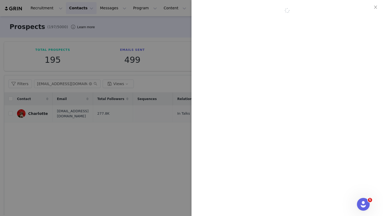
scroll to position [0, 0]
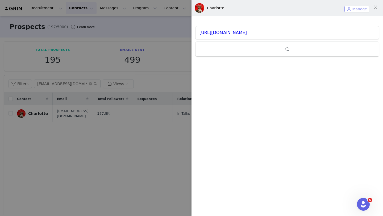
click at [358, 11] on button "Manage" at bounding box center [356, 9] width 25 height 6
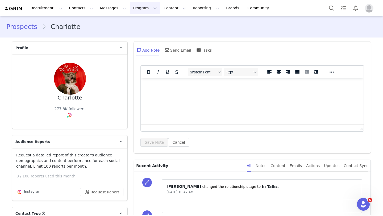
click at [131, 12] on button "Program Program" at bounding box center [145, 8] width 30 height 12
click at [132, 23] on p "Activations" at bounding box center [136, 24] width 20 height 6
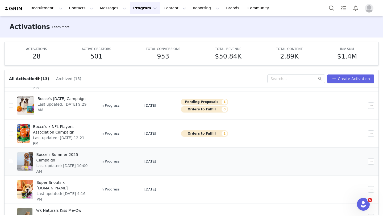
scroll to position [156, 0]
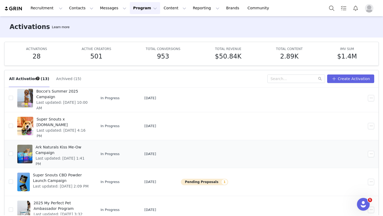
click at [75, 156] on span "Last updated: [DATE] 1:41 PM" at bounding box center [62, 161] width 53 height 11
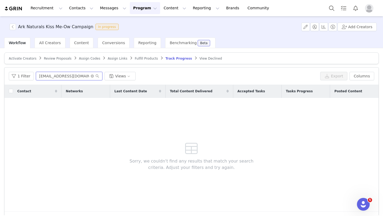
click at [58, 77] on input "[EMAIL_ADDRESS][DOMAIN_NAME]" at bounding box center [69, 76] width 66 height 9
paste input "vivienne@thedogagency"
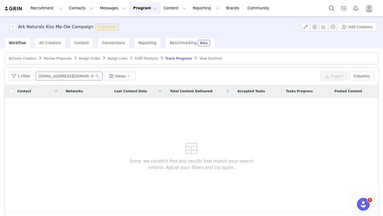
type input "[EMAIL_ADDRESS][DOMAIN_NAME]"
click at [60, 57] on span "Review Proposals" at bounding box center [58, 59] width 28 height 4
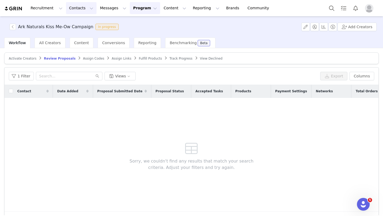
click at [73, 10] on button "Contacts Contacts" at bounding box center [81, 8] width 31 height 12
click at [73, 36] on p "Prospects" at bounding box center [75, 34] width 18 height 6
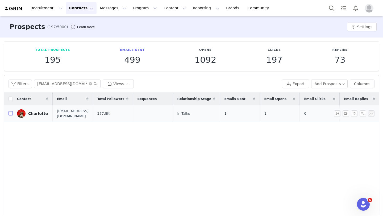
click at [9, 112] on input "checkbox" at bounding box center [11, 113] width 4 height 4
checkbox input "true"
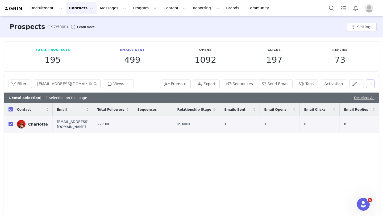
click at [369, 86] on button "button" at bounding box center [370, 83] width 9 height 9
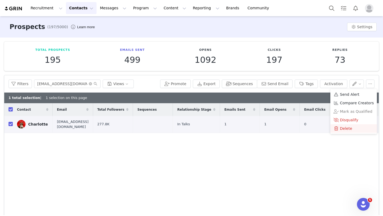
click at [347, 130] on span "Delete" at bounding box center [346, 128] width 12 height 6
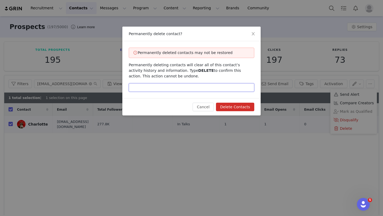
click at [175, 85] on input "text" at bounding box center [191, 87] width 125 height 9
type input "f"
type input "delete"
click at [230, 107] on button "Delete Contacts" at bounding box center [235, 107] width 38 height 9
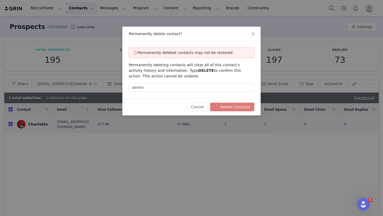
checkbox input "false"
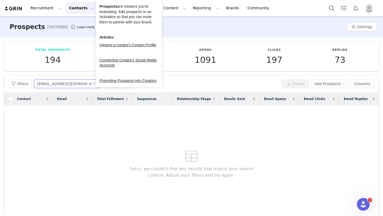
click at [65, 83] on input "[EMAIL_ADDRESS][DOMAIN_NAME]" at bounding box center [67, 83] width 66 height 9
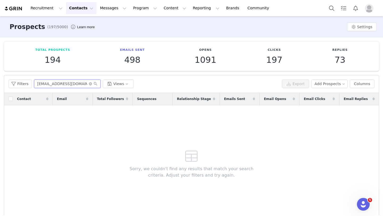
click at [65, 83] on input "[EMAIL_ADDRESS][DOMAIN_NAME]" at bounding box center [67, 83] width 66 height 9
paste input "mollymae0622@gmail"
type input "mollymae0622@gmail.com"
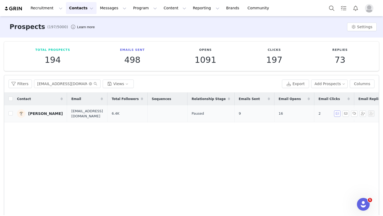
click at [336, 113] on button "button" at bounding box center [337, 113] width 6 height 6
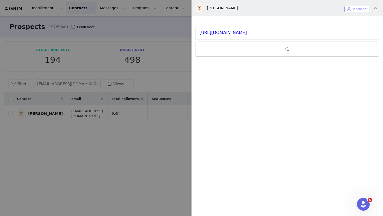
click at [354, 7] on button "Manage" at bounding box center [356, 9] width 25 height 6
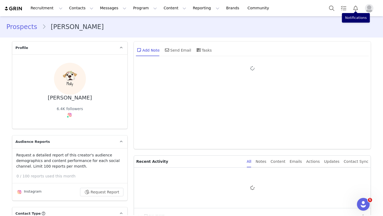
type input "+1 ([GEOGRAPHIC_DATA])"
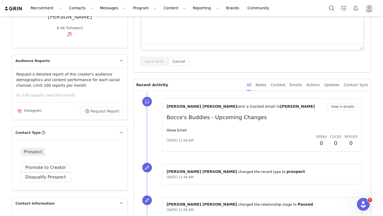
scroll to position [80, 0]
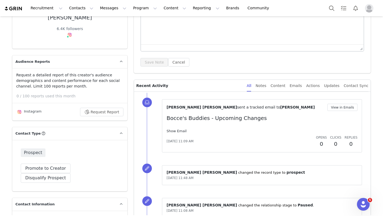
click at [180, 132] on link "Show Email" at bounding box center [176, 131] width 20 height 4
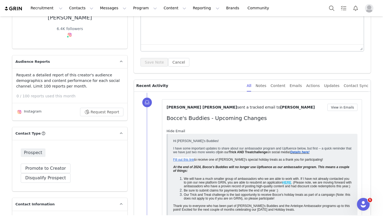
scroll to position [0, 0]
click at [180, 132] on link "Hide Email" at bounding box center [175, 131] width 19 height 4
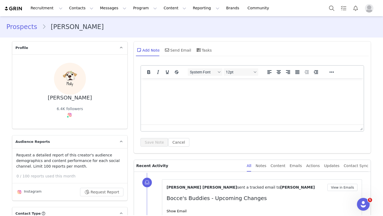
click at [3, 28] on div "Prospects Chelsea Grenwelge" at bounding box center [191, 27] width 383 height 18
click at [17, 27] on link "Prospects" at bounding box center [24, 27] width 36 height 10
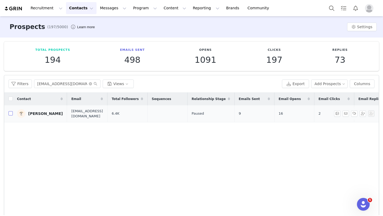
click at [11, 114] on input "checkbox" at bounding box center [11, 113] width 4 height 4
checkbox input "true"
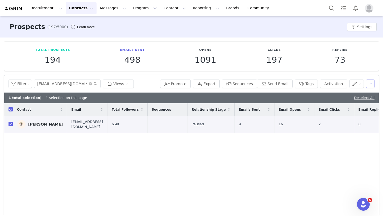
click at [373, 82] on button "button" at bounding box center [370, 83] width 9 height 9
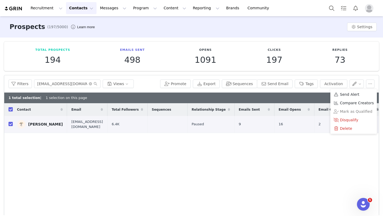
click at [168, 128] on td at bounding box center [167, 124] width 40 height 17
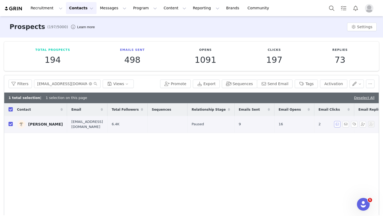
click at [336, 123] on button "button" at bounding box center [337, 124] width 6 height 6
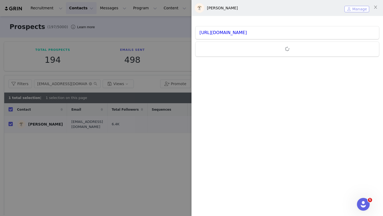
click at [358, 10] on button "Manage" at bounding box center [356, 9] width 25 height 6
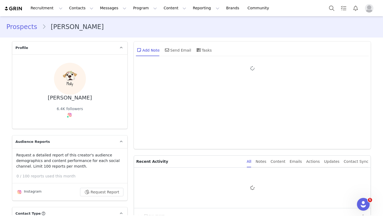
type input "+1 ([GEOGRAPHIC_DATA])"
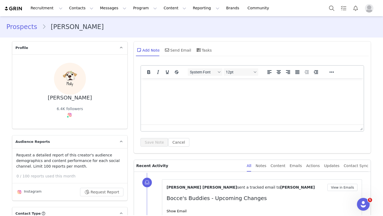
click at [31, 29] on link "Prospects" at bounding box center [24, 27] width 36 height 10
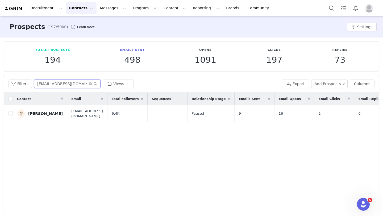
click at [62, 85] on input "mollymae0622@gmail.com" at bounding box center [67, 83] width 66 height 9
paste input "Chewie"
type input "Chewie"
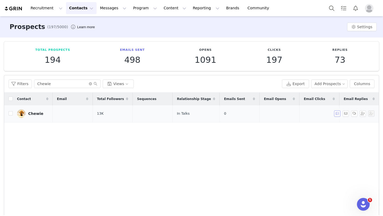
click at [335, 114] on button "button" at bounding box center [337, 113] width 6 height 6
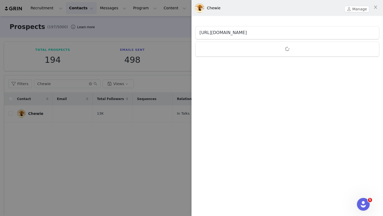
click at [247, 34] on link "https://www.instagram.com/chewie_bee" at bounding box center [222, 32] width 47 height 5
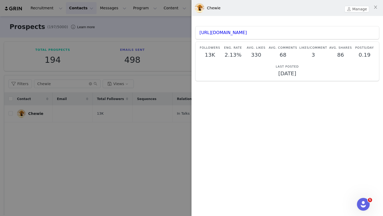
click at [150, 130] on div at bounding box center [191, 108] width 383 height 216
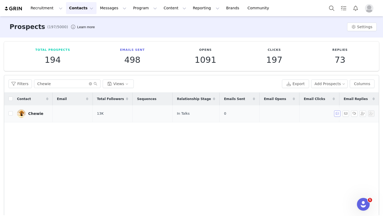
click at [336, 114] on button "button" at bounding box center [337, 113] width 6 height 6
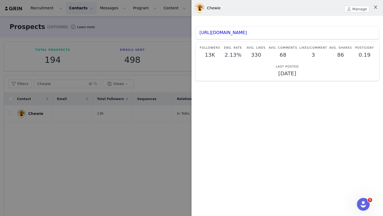
click at [377, 5] on button "Close" at bounding box center [375, 7] width 15 height 15
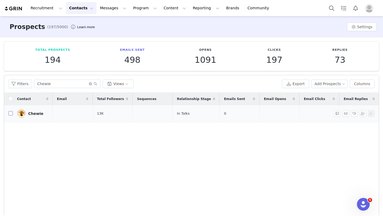
click at [10, 115] on input "checkbox" at bounding box center [11, 113] width 4 height 4
checkbox input "true"
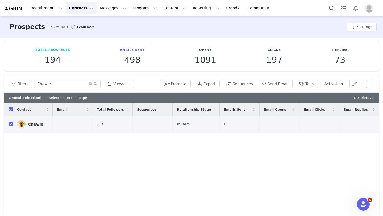
click at [369, 86] on button "button" at bounding box center [370, 83] width 9 height 9
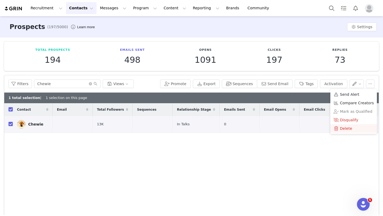
click at [343, 126] on span "Delete" at bounding box center [346, 128] width 12 height 6
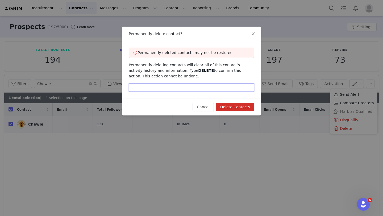
click at [176, 87] on input "text" at bounding box center [191, 87] width 125 height 9
type input "delete"
click at [235, 108] on button "Delete Contacts" at bounding box center [235, 107] width 38 height 9
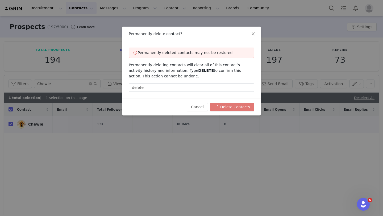
checkbox input "false"
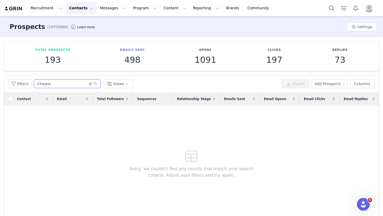
click at [43, 86] on input "Chewie" at bounding box center [67, 83] width 66 height 9
paste input "jesse@matl-ent.com"
type input "jesse@matl-ent.com"
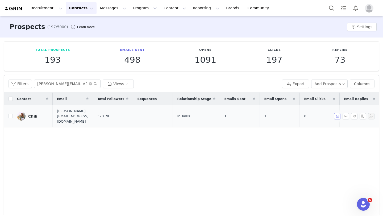
click at [337, 114] on button "button" at bounding box center [337, 116] width 6 height 6
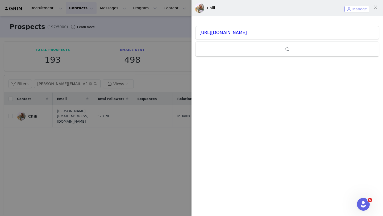
click at [350, 9] on button "Manage" at bounding box center [356, 9] width 25 height 6
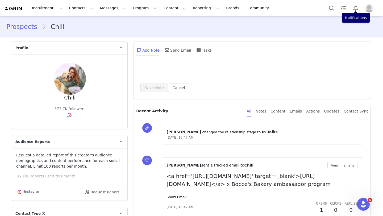
type input "+1 ([GEOGRAPHIC_DATA])"
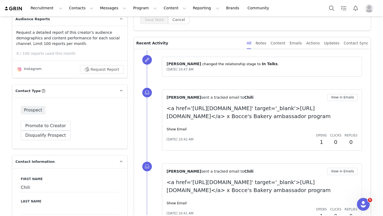
scroll to position [126, 0]
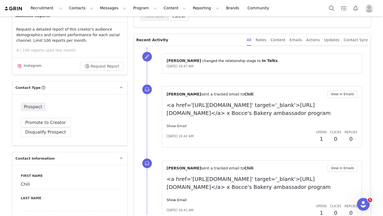
click at [177, 128] on link "Show Email" at bounding box center [176, 126] width 20 height 4
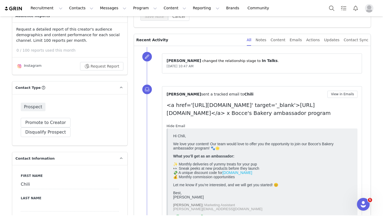
scroll to position [0, 0]
click at [177, 128] on link "Hide Email" at bounding box center [175, 126] width 19 height 4
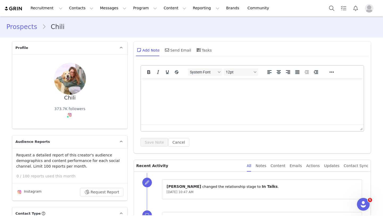
click at [22, 29] on link "Prospects" at bounding box center [24, 27] width 36 height 10
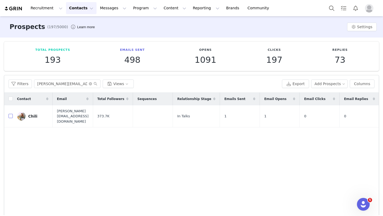
click at [12, 114] on input "checkbox" at bounding box center [11, 116] width 4 height 4
checkbox input "true"
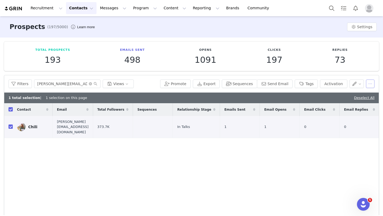
click at [369, 83] on button "button" at bounding box center [370, 83] width 9 height 9
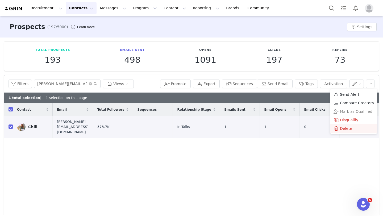
click at [340, 129] on span "Delete" at bounding box center [346, 128] width 12 height 6
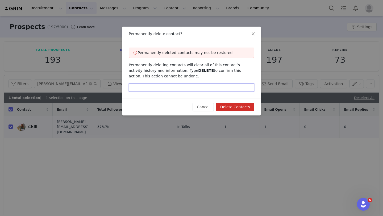
click at [214, 88] on input "text" at bounding box center [191, 87] width 125 height 9
type input "delete"
click at [247, 106] on button "Delete Contacts" at bounding box center [235, 107] width 38 height 9
checkbox input "false"
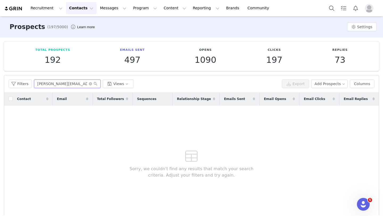
click at [54, 82] on input "jesse@matl-ent.com" at bounding box center [67, 83] width 66 height 9
click at [54, 83] on input "jesse@matl-ent.com" at bounding box center [67, 83] width 66 height 9
paste input "hello@chipthemanx.co"
type input "hello@chipthemanx.co"
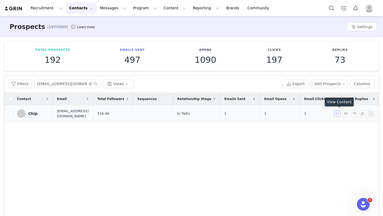
click at [339, 114] on button "button" at bounding box center [337, 113] width 6 height 6
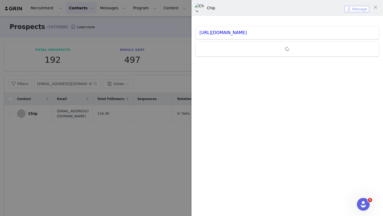
click at [357, 9] on button "Manage" at bounding box center [356, 9] width 25 height 6
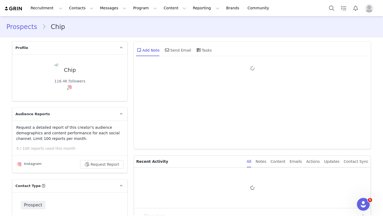
type input "+1 ([GEOGRAPHIC_DATA])"
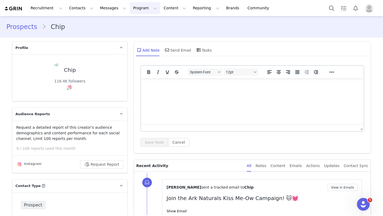
click at [130, 8] on button "Program Program" at bounding box center [145, 8] width 30 height 12
click at [141, 24] on p "Activations" at bounding box center [136, 24] width 20 height 6
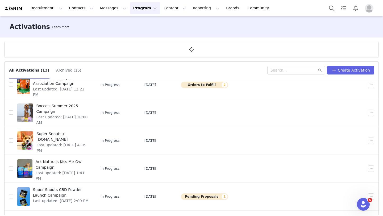
scroll to position [133, 0]
click at [85, 170] on span "Last updated: [DATE] 1:41 PM" at bounding box center [62, 175] width 53 height 11
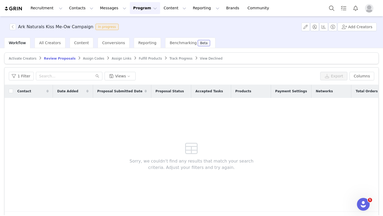
click at [139, 57] on span "Fulfill Products" at bounding box center [150, 59] width 23 height 4
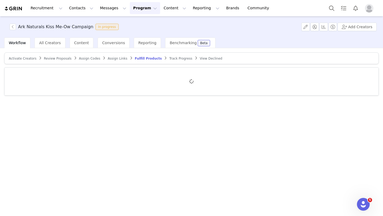
click at [174, 54] on article "Activate Creators Review Proposals Assign Codes Assign Links Fulfill Products T…" at bounding box center [191, 58] width 374 height 12
click at [174, 55] on article "Activate Creators Review Proposals Assign Codes Assign Links Fulfill Products T…" at bounding box center [191, 58] width 374 height 12
click at [174, 58] on span "Track Progress" at bounding box center [180, 59] width 23 height 4
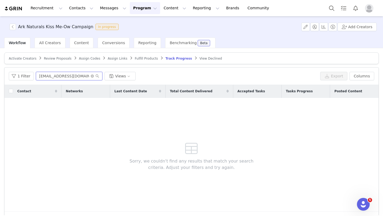
click at [68, 75] on input "[EMAIL_ADDRESS][DOMAIN_NAME]" at bounding box center [69, 76] width 66 height 9
paste input "hello@chipthemanx.co"
type input "hello@chipthemanx.co"
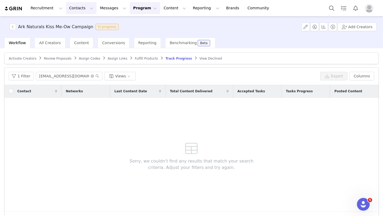
click at [71, 9] on button "Contacts Contacts" at bounding box center [81, 8] width 31 height 12
click at [72, 31] on p "Prospects" at bounding box center [75, 34] width 18 height 6
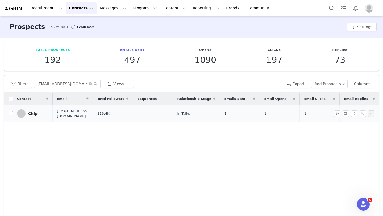
click at [10, 111] on input "checkbox" at bounding box center [11, 113] width 4 height 4
checkbox input "true"
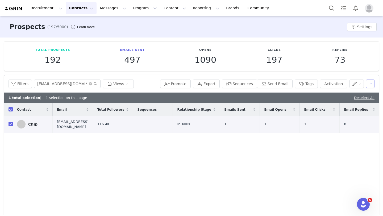
click at [372, 83] on button "button" at bounding box center [370, 83] width 9 height 9
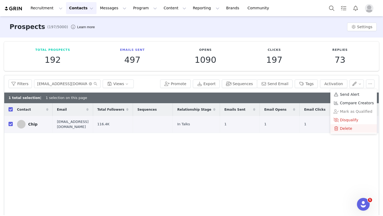
click at [347, 128] on span "Delete" at bounding box center [346, 128] width 12 height 6
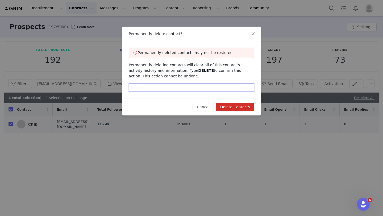
click at [211, 87] on input "text" at bounding box center [191, 87] width 125 height 9
type input "delete"
click at [240, 109] on button "Delete Contacts" at bounding box center [235, 107] width 38 height 9
checkbox input "false"
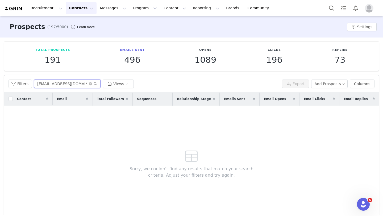
click at [54, 86] on input "hello@chipthemanx.co" at bounding box center [67, 83] width 66 height 9
paste input "chloethedoodette@gmail.com"
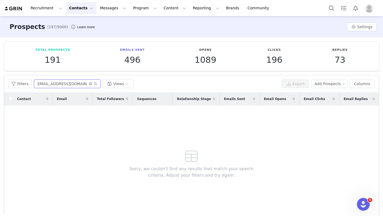
type input "chloethedoodette@gmail.com"
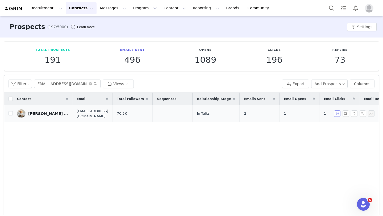
click at [338, 114] on button "button" at bounding box center [337, 113] width 6 height 6
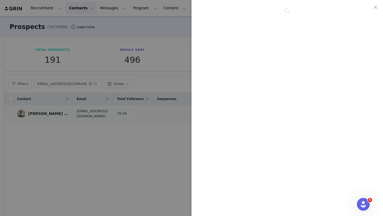
scroll to position [0, 0]
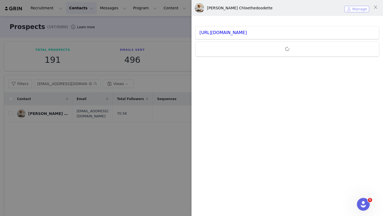
click at [360, 7] on button "Manage" at bounding box center [356, 9] width 25 height 6
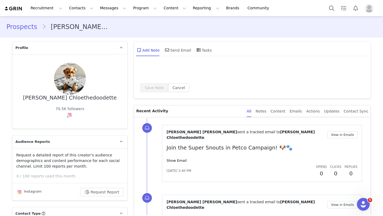
type input "+1 ([GEOGRAPHIC_DATA])"
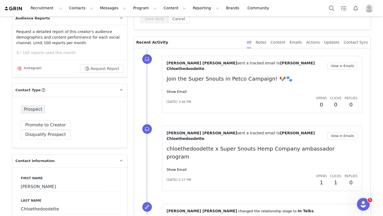
scroll to position [134, 0]
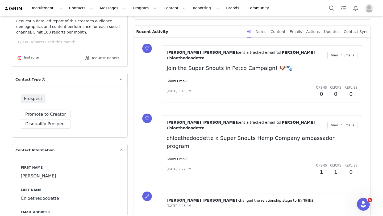
click at [176, 157] on link "Show Email" at bounding box center [176, 159] width 20 height 4
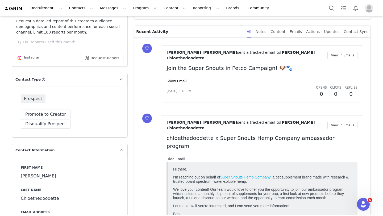
scroll to position [0, 0]
click at [176, 157] on link "Hide Email" at bounding box center [175, 159] width 19 height 4
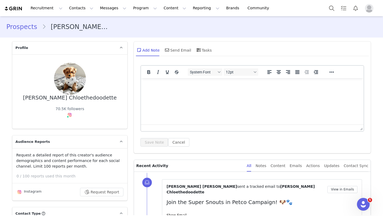
click at [26, 28] on link "Prospects" at bounding box center [24, 27] width 36 height 10
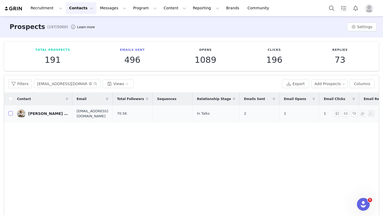
click at [10, 113] on input "checkbox" at bounding box center [11, 113] width 4 height 4
checkbox input "true"
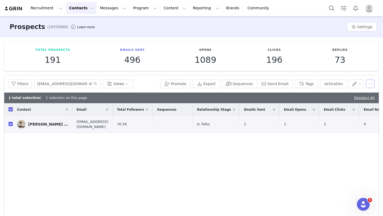
click at [369, 83] on button "button" at bounding box center [370, 83] width 9 height 9
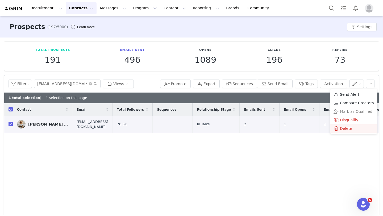
click at [336, 131] on span at bounding box center [335, 128] width 5 height 6
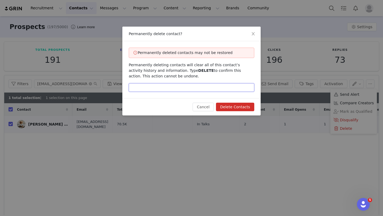
click at [195, 92] on input "text" at bounding box center [191, 87] width 125 height 9
type input "delete"
click at [245, 109] on button "Delete Contacts" at bounding box center [235, 107] width 38 height 9
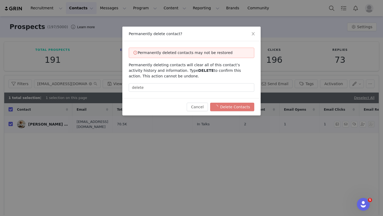
checkbox input "false"
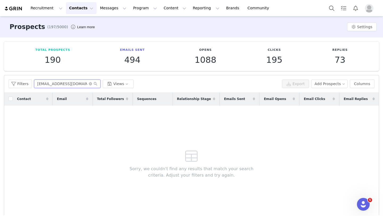
click at [55, 83] on input "chloethedoodette@gmail.com" at bounding box center [67, 83] width 66 height 9
paste input "Txdoggos"
type input "Txdoggos@gmail.com"
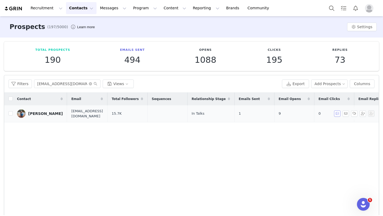
click at [337, 115] on button "button" at bounding box center [337, 113] width 6 height 6
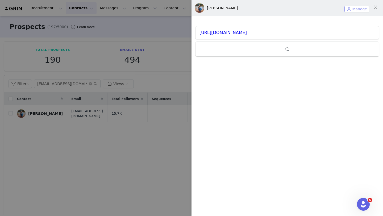
click at [352, 6] on button "Manage" at bounding box center [356, 9] width 25 height 6
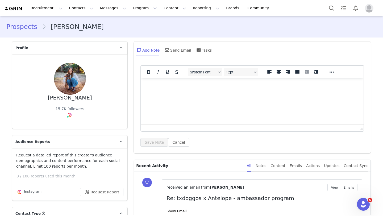
scroll to position [101, 0]
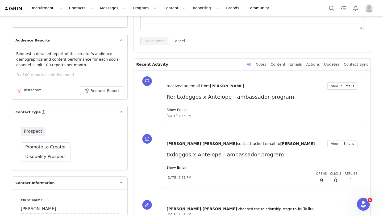
click at [175, 111] on link "Show Email" at bounding box center [176, 110] width 20 height 4
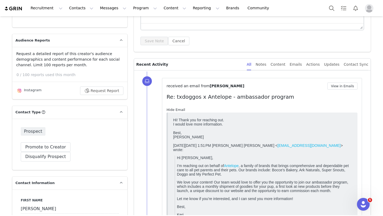
scroll to position [0, 0]
click at [175, 111] on link "Hide Email" at bounding box center [175, 110] width 19 height 4
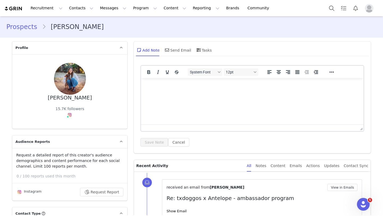
scroll to position [96, 0]
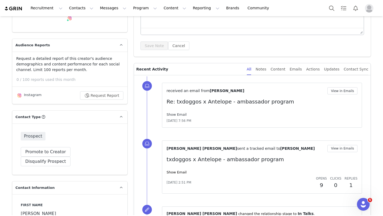
click at [173, 114] on link "Show Email" at bounding box center [176, 114] width 20 height 4
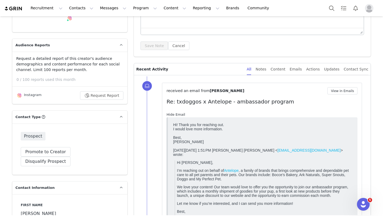
scroll to position [0, 0]
click at [173, 114] on link "Hide Email" at bounding box center [175, 114] width 19 height 4
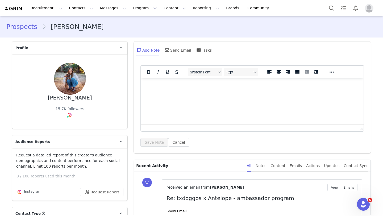
click at [37, 26] on link "Prospects" at bounding box center [24, 27] width 36 height 10
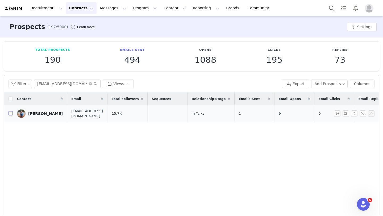
click at [10, 114] on input "checkbox" at bounding box center [11, 113] width 4 height 4
checkbox input "true"
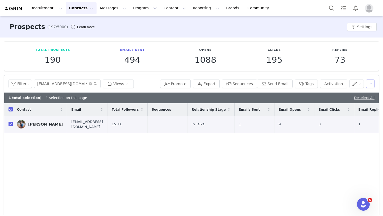
click at [370, 81] on button "button" at bounding box center [370, 83] width 9 height 9
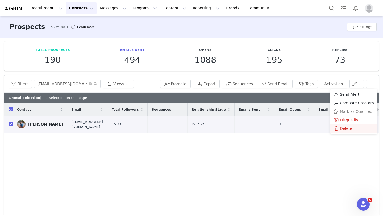
click at [346, 131] on span "Delete" at bounding box center [346, 128] width 12 height 6
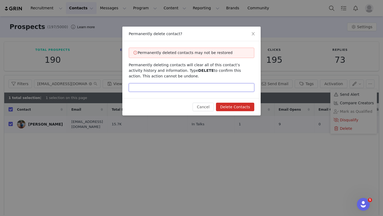
click at [178, 87] on input "text" at bounding box center [191, 87] width 125 height 9
type input "delete"
click at [226, 108] on button "Delete Contacts" at bounding box center [235, 107] width 38 height 9
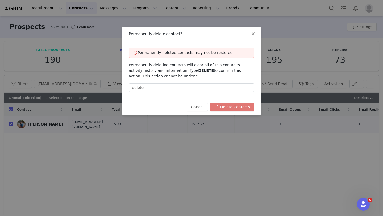
checkbox input "false"
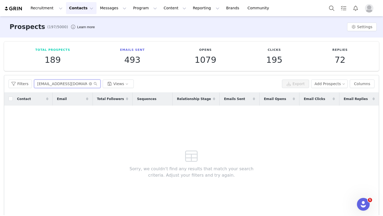
click at [60, 85] on input "Txdoggos@gmail.com" at bounding box center [67, 83] width 66 height 9
paste input "cleo@digitalstreamers"
type input "cleo@digitalstreamers.com"
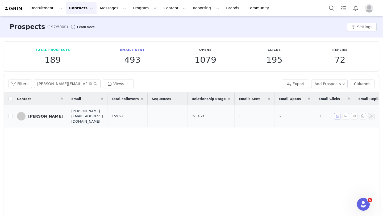
click at [335, 114] on button "button" at bounding box center [337, 116] width 6 height 6
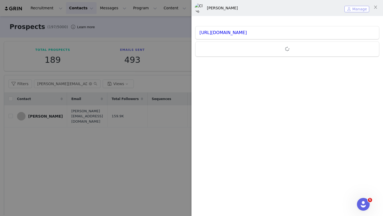
click at [356, 12] on button "Manage" at bounding box center [356, 9] width 25 height 6
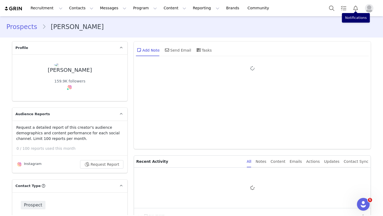
type input "+1 ([GEOGRAPHIC_DATA])"
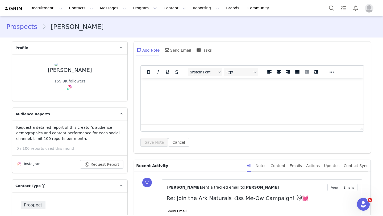
click at [17, 25] on link "Prospects" at bounding box center [24, 27] width 36 height 10
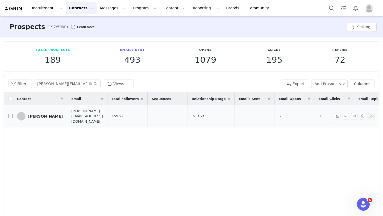
click at [11, 114] on input "checkbox" at bounding box center [11, 116] width 4 height 4
checkbox input "true"
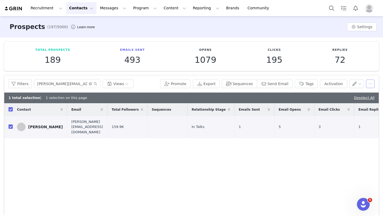
click at [371, 86] on button "button" at bounding box center [370, 83] width 9 height 9
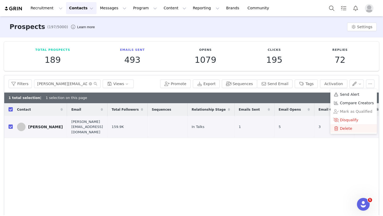
click at [348, 131] on span "Delete" at bounding box center [346, 128] width 12 height 6
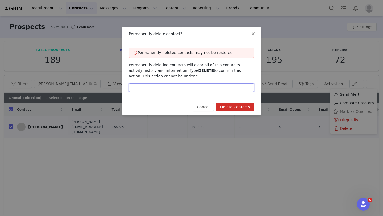
click at [169, 89] on input "text" at bounding box center [191, 87] width 125 height 9
type input "delete"
click at [238, 106] on button "Delete Contacts" at bounding box center [235, 107] width 38 height 9
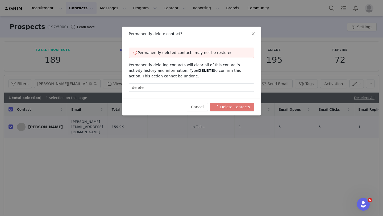
checkbox input "false"
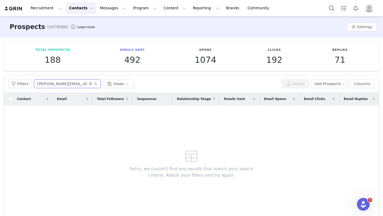
click at [60, 84] on input "cleo@digitalstreamers.com" at bounding box center [67, 83] width 66 height 9
paste input "theween@gmail"
type input "cleotheween@gmail.com"
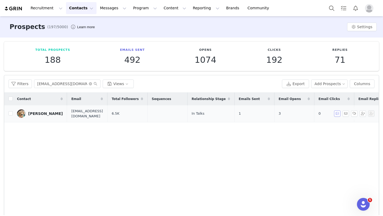
click at [339, 115] on button "button" at bounding box center [337, 113] width 6 height 6
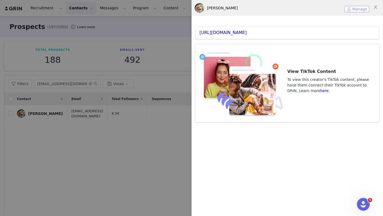
click at [355, 11] on button "Manage" at bounding box center [356, 9] width 25 height 6
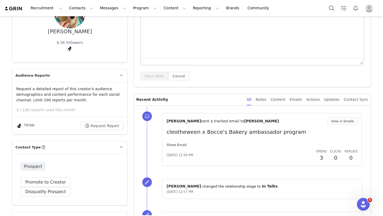
click at [173, 145] on link "Show Email" at bounding box center [176, 145] width 20 height 4
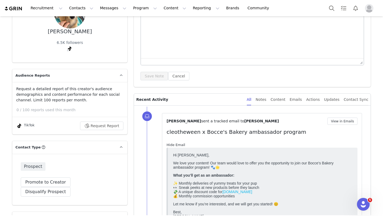
click at [173, 145] on link "Hide Email" at bounding box center [175, 145] width 19 height 4
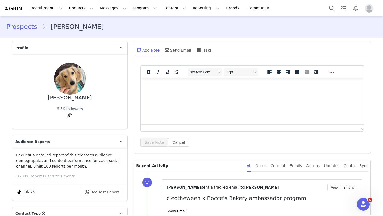
click at [27, 27] on link "Prospects" at bounding box center [24, 27] width 36 height 10
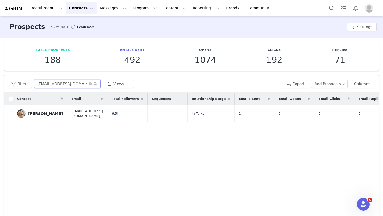
click at [62, 84] on input "cleotheween@gmail.com" at bounding box center [67, 83] width 66 height 9
paste input "Cloudfluffymeow"
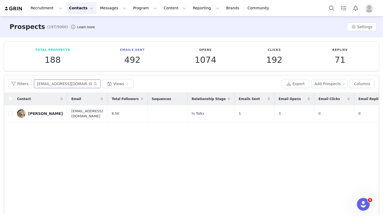
type input "Cloudfluffymeow@gmail.com"
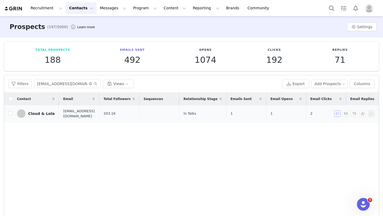
click at [336, 112] on button "button" at bounding box center [337, 113] width 6 height 6
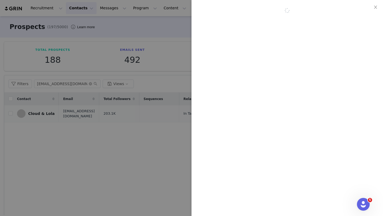
scroll to position [0, 0]
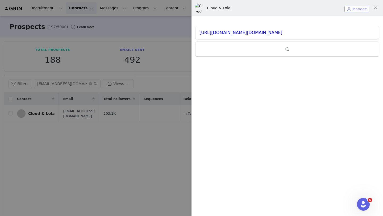
click at [356, 8] on button "Manage" at bounding box center [356, 9] width 25 height 6
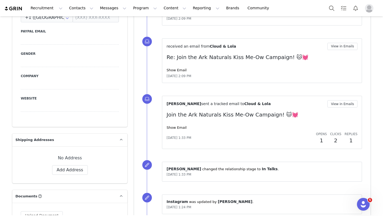
scroll to position [329, 0]
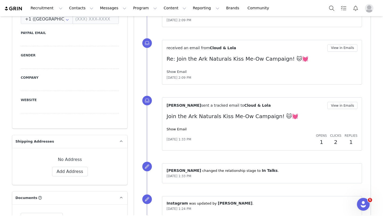
click at [179, 73] on link "Show Email" at bounding box center [176, 72] width 20 height 4
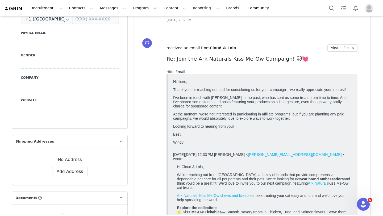
scroll to position [0, 0]
click at [179, 73] on link "Hide Email" at bounding box center [175, 72] width 19 height 4
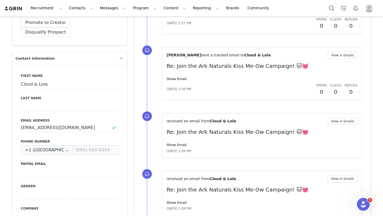
scroll to position [97, 0]
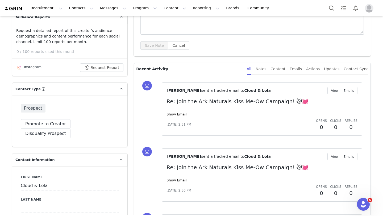
drag, startPoint x: 252, startPoint y: 91, endPoint x: 224, endPoint y: 89, distance: 28.0
click at [224, 89] on div "Sara Dow sent a tracked email to Cloud & Lola" at bounding box center [246, 91] width 161 height 6
copy span "Cloud & Lola"
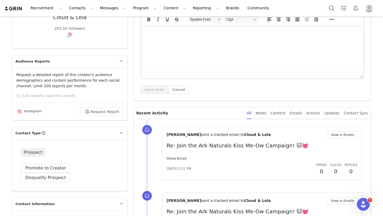
scroll to position [0, 0]
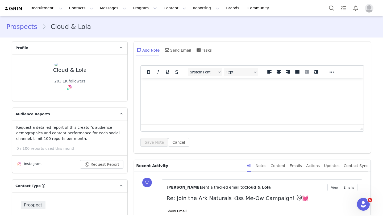
click at [31, 31] on link "Prospects" at bounding box center [24, 27] width 36 height 10
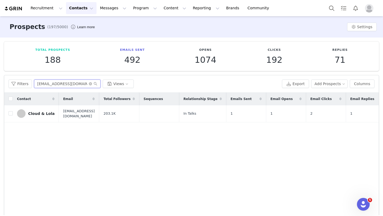
click at [58, 83] on input "Cloudfluffymeow@gmail.com" at bounding box center [67, 83] width 66 height 9
paste input "thefrenchbulldogstella"
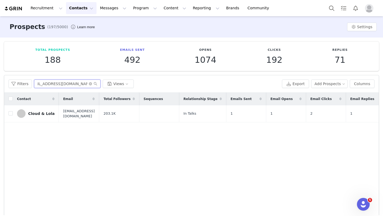
type input "thefrenchbulldogstella@gmail.com"
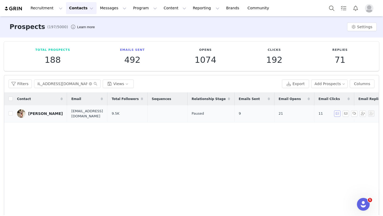
click at [338, 114] on button "button" at bounding box center [337, 113] width 6 height 6
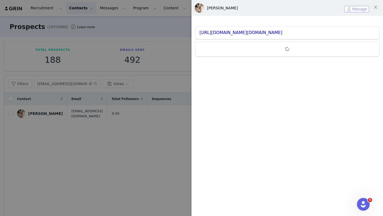
click at [360, 11] on button "Manage" at bounding box center [356, 9] width 25 height 6
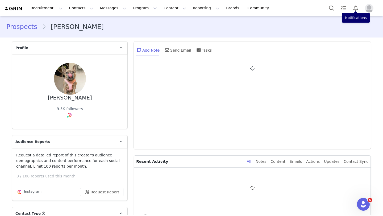
type input "+1 ([GEOGRAPHIC_DATA])"
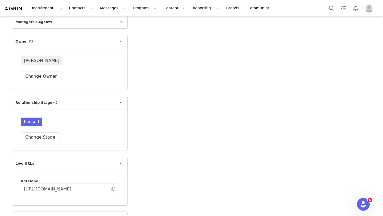
scroll to position [973, 0]
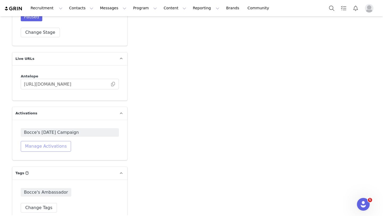
click at [44, 141] on button "Manage Activations" at bounding box center [46, 146] width 50 height 11
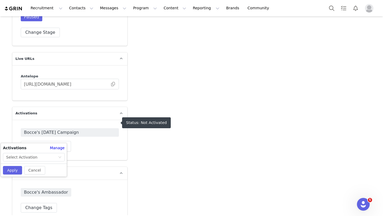
click at [98, 129] on span "Bocce's [DATE] Campaign" at bounding box center [70, 132] width 92 height 6
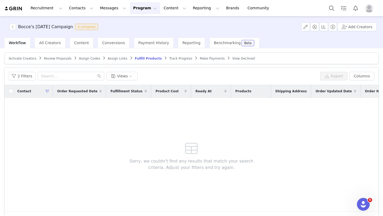
click at [27, 58] on span "Activate Creators" at bounding box center [23, 59] width 28 height 4
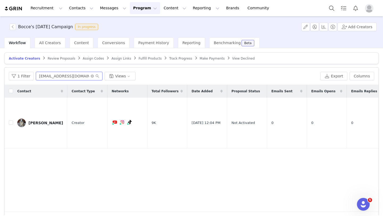
click at [65, 76] on input "corgiwendi@gmail.com" at bounding box center [69, 76] width 66 height 9
paste input "thefrenchbulldogstella"
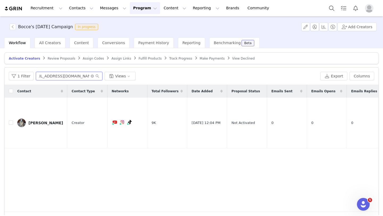
type input "thefrenchbulldogstella@gmail.com"
click at [373, 121] on button "button" at bounding box center [371, 123] width 6 height 6
click at [356, 138] on span "Remove Proposal" at bounding box center [357, 138] width 32 height 6
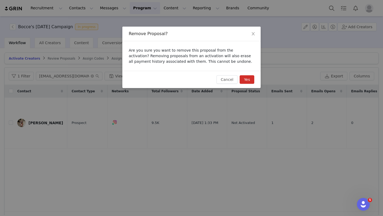
click at [245, 77] on button "Yes" at bounding box center [247, 79] width 15 height 9
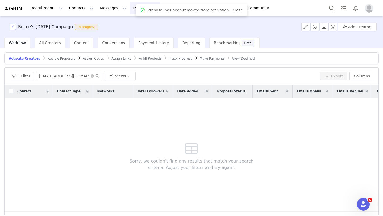
click at [14, 27] on button "button" at bounding box center [13, 27] width 6 height 6
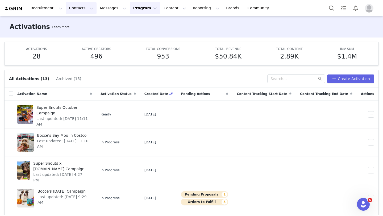
click at [74, 9] on button "Contacts Contacts" at bounding box center [81, 8] width 31 height 12
click at [78, 23] on p "Creators" at bounding box center [74, 24] width 16 height 6
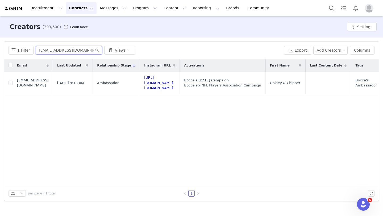
click at [63, 49] on input "thelabschipperandoakley@gmail.com" at bounding box center [69, 50] width 66 height 9
click at [68, 9] on button "Contacts Contacts" at bounding box center [81, 8] width 31 height 12
click at [78, 36] on p "Prospects" at bounding box center [75, 34] width 18 height 6
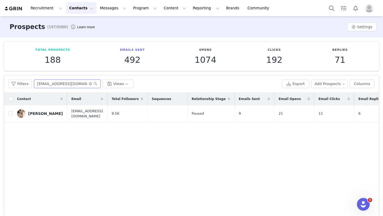
click at [61, 81] on input "thefrenchbulldogstella@gmail.com" at bounding box center [67, 83] width 66 height 9
click at [122, 153] on div "Contact Email Total Followers Sequences Relationship Stage Emails Sent Email Op…" at bounding box center [191, 156] width 374 height 127
click at [11, 113] on input "checkbox" at bounding box center [11, 113] width 4 height 4
checkbox input "true"
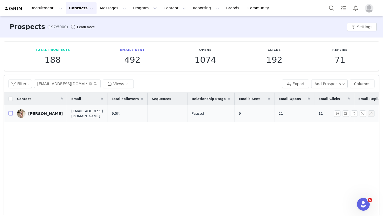
checkbox input "true"
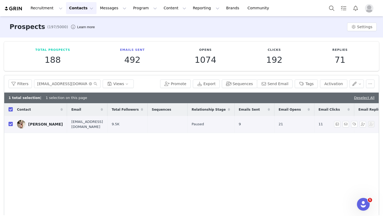
click at [12, 122] on input "checkbox" at bounding box center [11, 124] width 4 height 4
checkbox input "false"
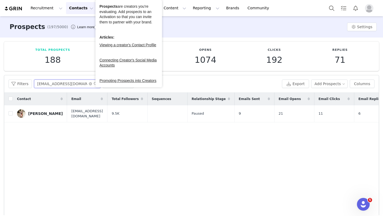
click at [60, 84] on input "thefrenchbulldogstella@gmail.com" at bounding box center [67, 83] width 66 height 9
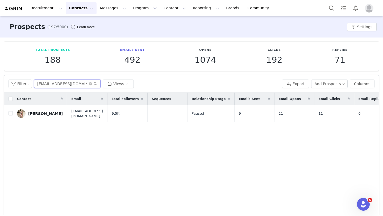
click at [60, 84] on input "thefrenchbulldogstella@gmail.com" at bounding box center [67, 83] width 66 height 9
paste input "dhrupate@umich.edu"
type input "dhrupate@umich.edu"
click at [339, 113] on button "button" at bounding box center [337, 113] width 6 height 6
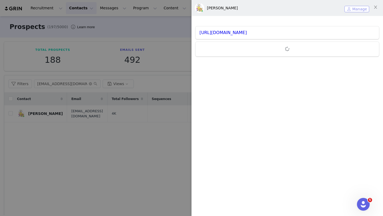
click at [350, 9] on button "Manage" at bounding box center [356, 9] width 25 height 6
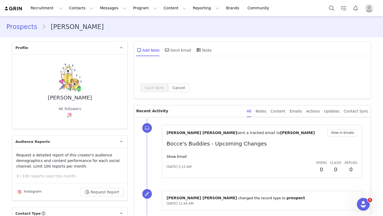
type input "+1 ([GEOGRAPHIC_DATA])"
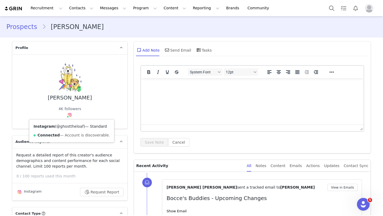
click at [72, 128] on link "@ghosttheloaf" at bounding box center [69, 126] width 27 height 4
click at [11, 28] on link "Prospects" at bounding box center [24, 27] width 36 height 10
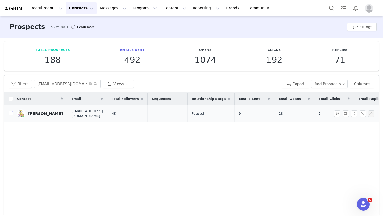
click at [10, 112] on input "checkbox" at bounding box center [11, 113] width 4 height 4
checkbox input "true"
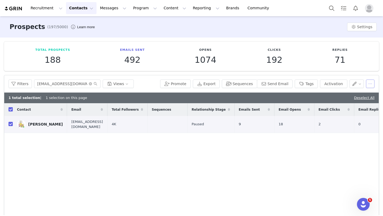
click at [369, 86] on button "button" at bounding box center [370, 83] width 9 height 9
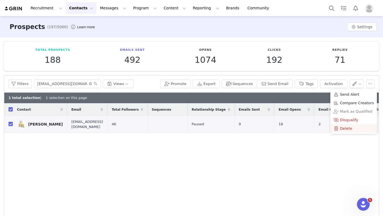
click at [347, 127] on span "Delete" at bounding box center [346, 128] width 12 height 6
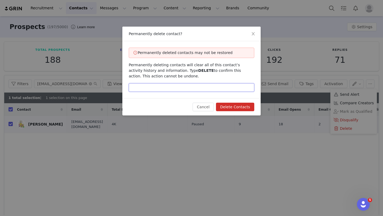
click at [174, 89] on input "text" at bounding box center [191, 87] width 125 height 9
type input "delete"
click at [226, 105] on button "Delete Contacts" at bounding box center [235, 107] width 38 height 9
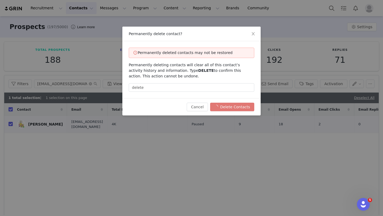
checkbox input "false"
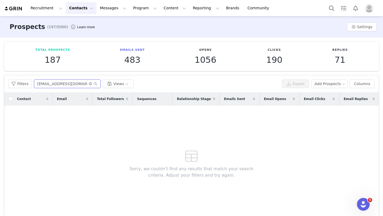
click at [58, 84] on input "dhrupate@umich.edu" at bounding box center [67, 83] width 66 height 9
paste input "info@kevintheberner.com"
type input "info@kevintheberner.com"
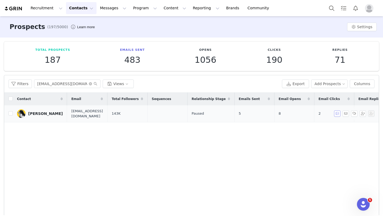
click at [339, 113] on button "button" at bounding box center [337, 113] width 6 height 6
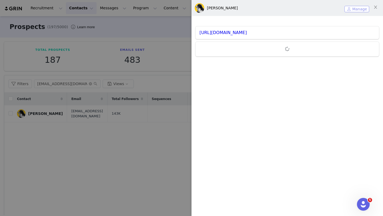
click at [354, 8] on button "Manage" at bounding box center [356, 9] width 25 height 6
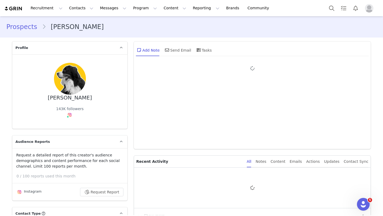
type input "+1 ([GEOGRAPHIC_DATA])"
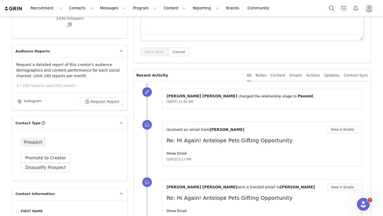
scroll to position [90, 0]
click at [174, 153] on link "Show Email" at bounding box center [176, 154] width 20 height 4
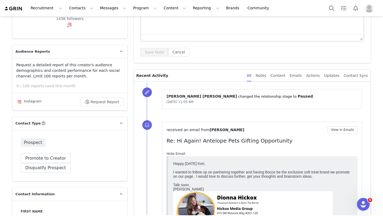
scroll to position [0, 0]
click at [174, 153] on link "Hide Email" at bounding box center [175, 154] width 19 height 4
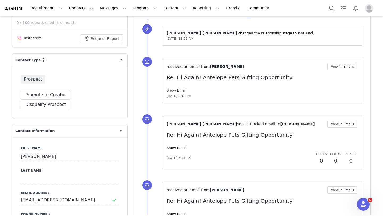
scroll to position [181, 0]
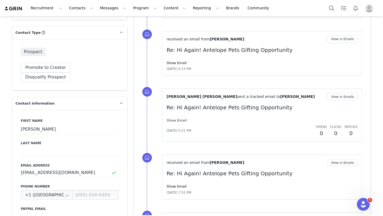
click at [179, 121] on link "Show Email" at bounding box center [176, 120] width 20 height 4
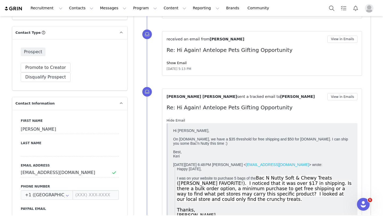
scroll to position [0, 0]
click at [179, 121] on link "Hide Email" at bounding box center [175, 120] width 19 height 4
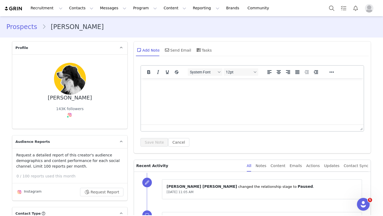
click at [26, 30] on link "Prospects" at bounding box center [24, 27] width 36 height 10
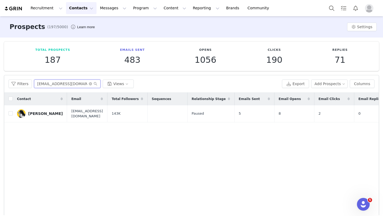
click at [65, 84] on input "info@kevintheberner.com" at bounding box center [67, 83] width 66 height 9
paste input "molly@risingsunsagency"
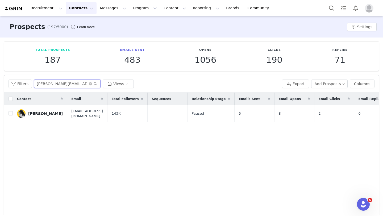
type input "molly@risingsunsagency.com"
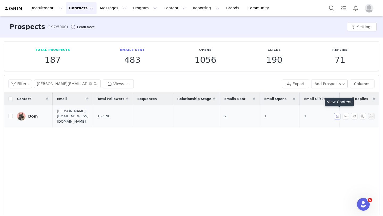
scroll to position [0, 0]
click at [338, 114] on button "button" at bounding box center [337, 116] width 6 height 6
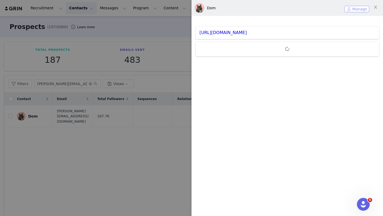
click at [350, 10] on button "Manage" at bounding box center [356, 9] width 25 height 6
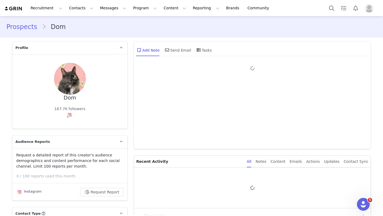
type input "+1 ([GEOGRAPHIC_DATA])"
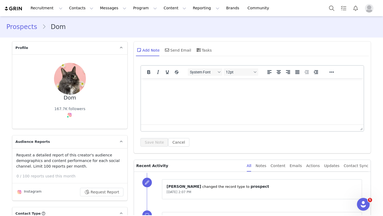
click at [21, 27] on link "Prospects" at bounding box center [24, 27] width 36 height 10
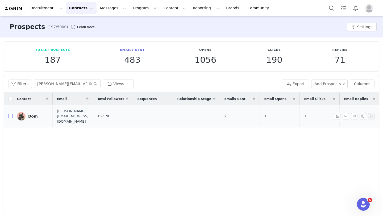
click at [11, 114] on input "checkbox" at bounding box center [11, 116] width 4 height 4
checkbox input "true"
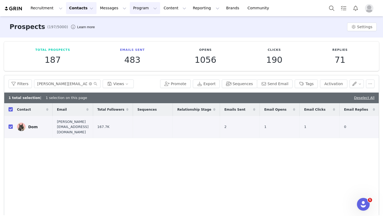
click at [132, 13] on button "Program Program" at bounding box center [145, 8] width 30 height 12
click at [139, 22] on p "Activations" at bounding box center [136, 24] width 20 height 6
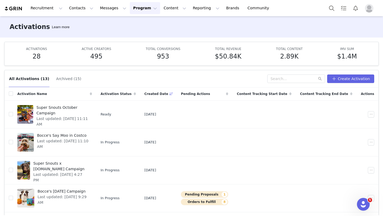
scroll to position [131, 0]
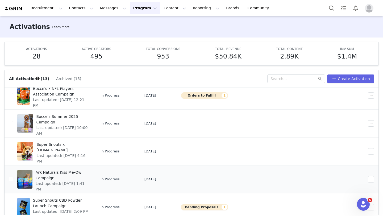
click at [81, 170] on span "Ark Naturals Kiss Me-Ow Campaign" at bounding box center [62, 175] width 53 height 11
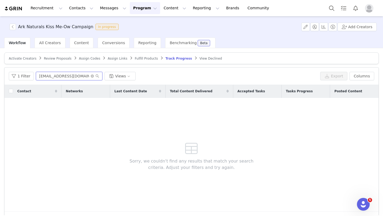
click at [69, 75] on input "hello@chipthemanx.co" at bounding box center [69, 76] width 66 height 9
paste input "molly@risingsunsagency.com"
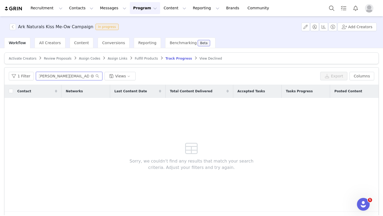
type input "molly@risingsunsagency.com"
click at [82, 11] on button "Contacts Contacts" at bounding box center [81, 8] width 31 height 12
click at [82, 36] on link "Prospects" at bounding box center [83, 33] width 42 height 10
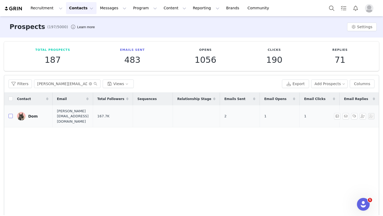
click at [10, 114] on input "checkbox" at bounding box center [11, 116] width 4 height 4
checkbox input "true"
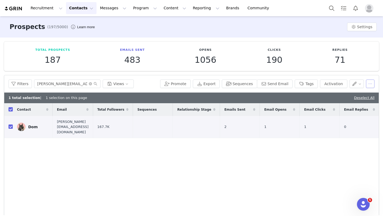
click at [373, 80] on button "button" at bounding box center [370, 83] width 9 height 9
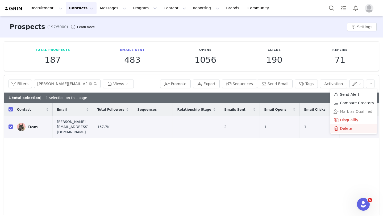
click at [354, 129] on div "Delete" at bounding box center [353, 128] width 40 height 6
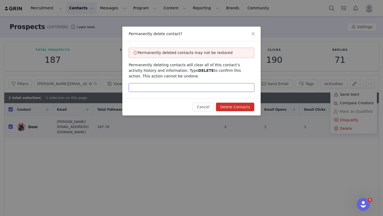
click at [213, 89] on input "text" at bounding box center [191, 87] width 125 height 9
click at [134, 89] on input "ddelete" at bounding box center [191, 87] width 125 height 9
type input "delete"
click at [238, 111] on button "Delete Contacts" at bounding box center [235, 107] width 38 height 9
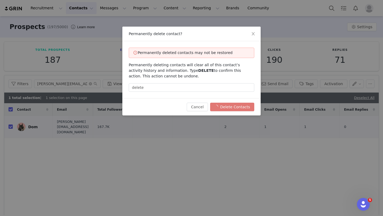
checkbox input "false"
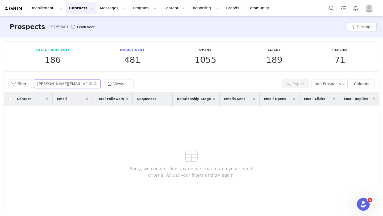
click at [57, 86] on input "molly@risingsunsagency.com" at bounding box center [67, 83] width 66 height 9
paste input "donut@verticaltalent.co"
type input "donut@verticaltalent.co"
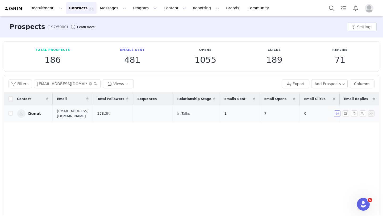
click at [336, 115] on button "button" at bounding box center [337, 113] width 6 height 6
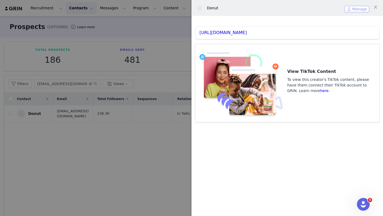
click at [359, 8] on button "Manage" at bounding box center [356, 9] width 25 height 6
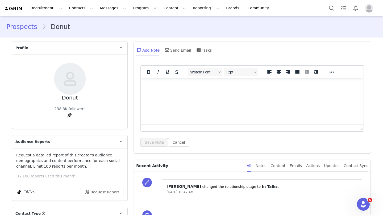
scroll to position [290, 0]
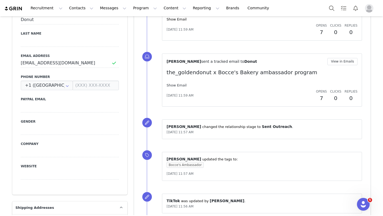
click at [181, 86] on link "Show Email" at bounding box center [176, 85] width 20 height 4
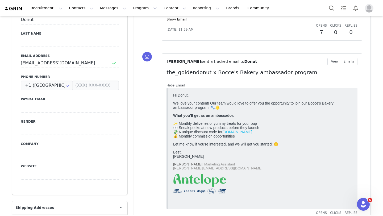
scroll to position [0, 0]
click at [181, 86] on link "Hide Email" at bounding box center [175, 85] width 19 height 4
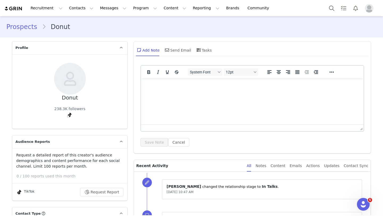
click at [7, 27] on link "Prospects" at bounding box center [24, 27] width 36 height 10
